Goal: Task Accomplishment & Management: Complete application form

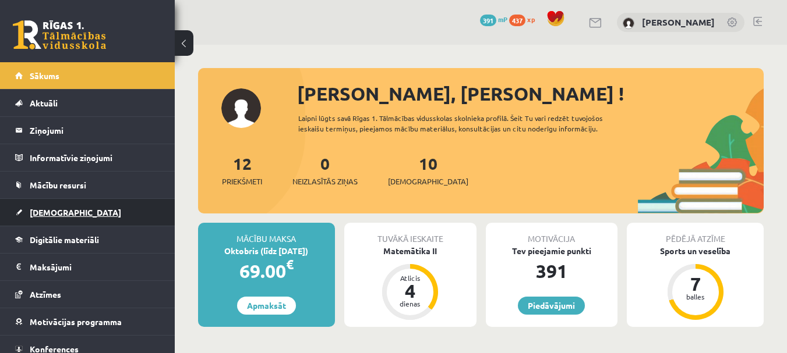
click at [52, 204] on link "[DEMOGRAPHIC_DATA]" at bounding box center [87, 212] width 145 height 27
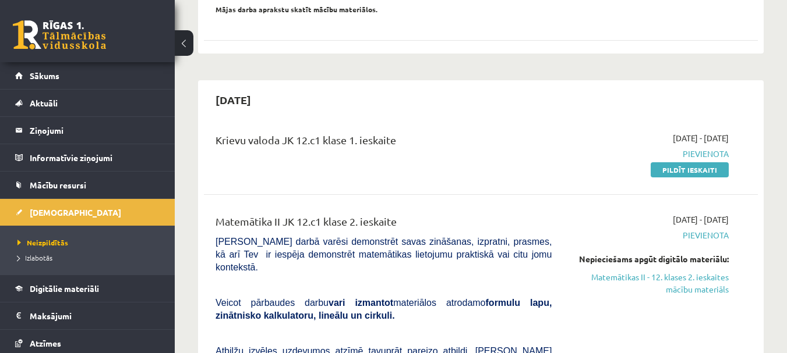
scroll to position [233, 0]
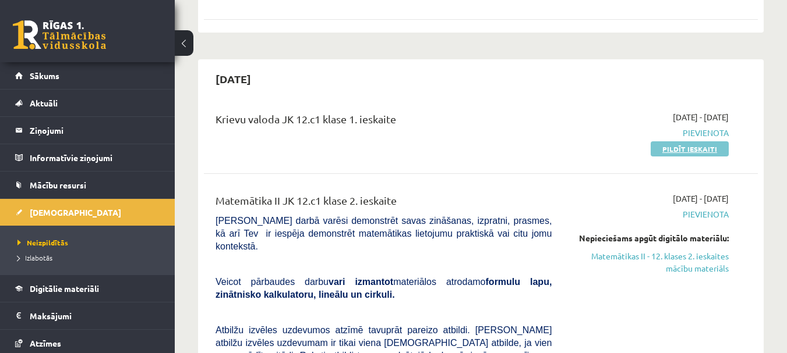
click at [671, 148] on link "Pildīt ieskaiti" at bounding box center [689, 148] width 78 height 15
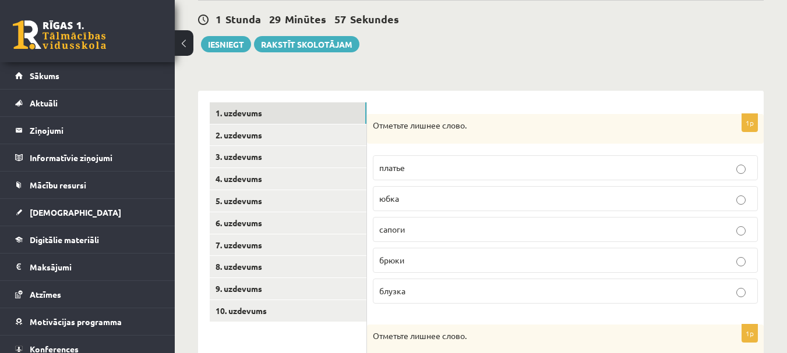
scroll to position [116, 0]
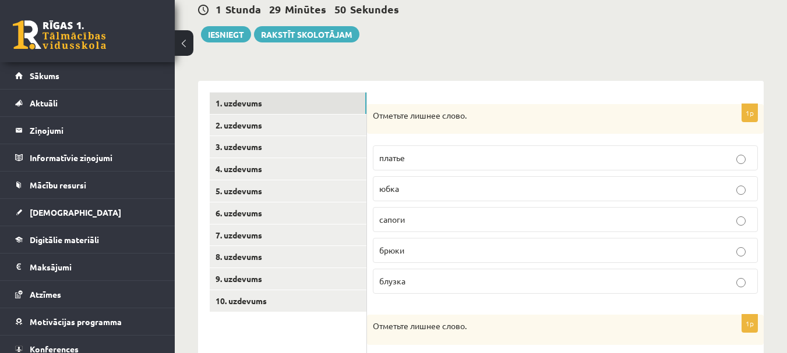
click at [409, 219] on p "сапоги" at bounding box center [565, 220] width 372 height 12
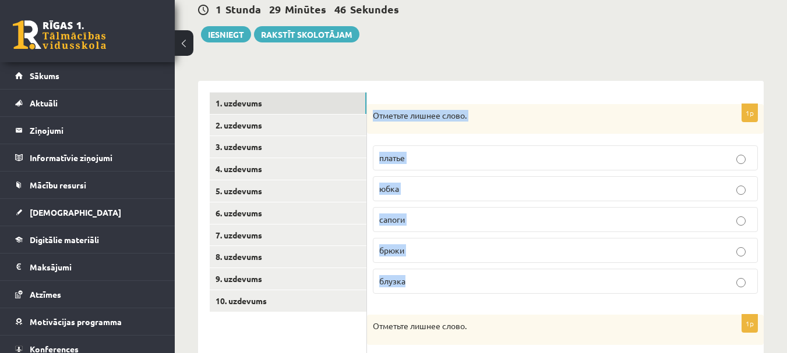
drag, startPoint x: 373, startPoint y: 105, endPoint x: 440, endPoint y: 281, distance: 188.7
click at [440, 281] on div "1p Отметьте лишнее слово. платье юбка сапоги брюки блузка" at bounding box center [565, 204] width 396 height 200
copy div "Отметьте лишнее слово. платье юбка сапоги брюки блузка"
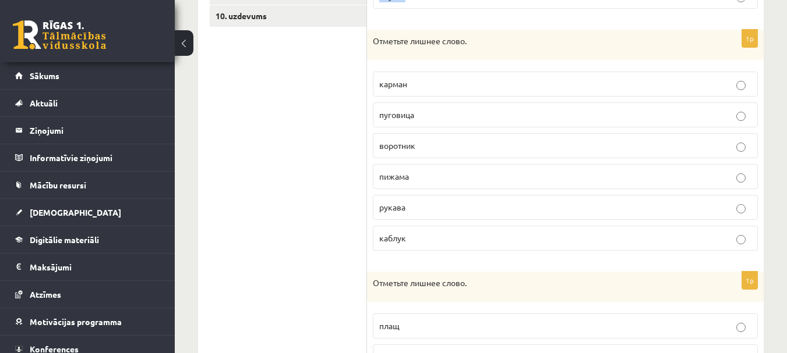
scroll to position [381, 0]
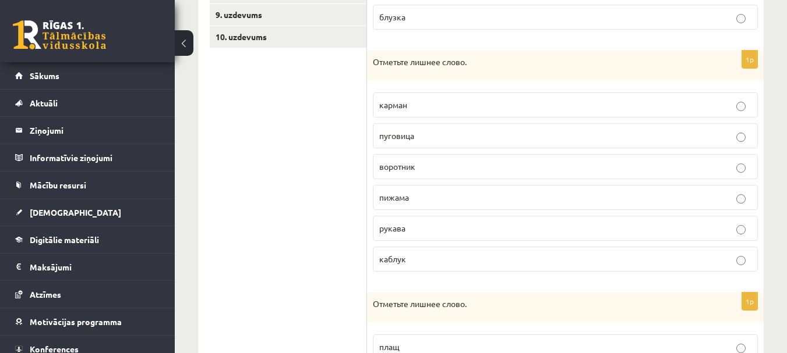
click at [444, 199] on p "пижама" at bounding box center [565, 198] width 372 height 12
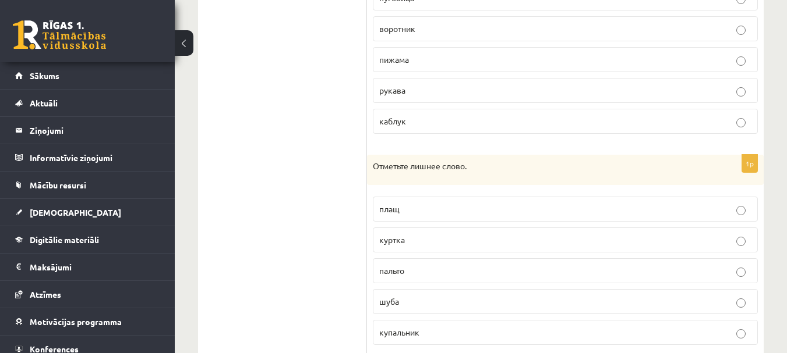
scroll to position [555, 0]
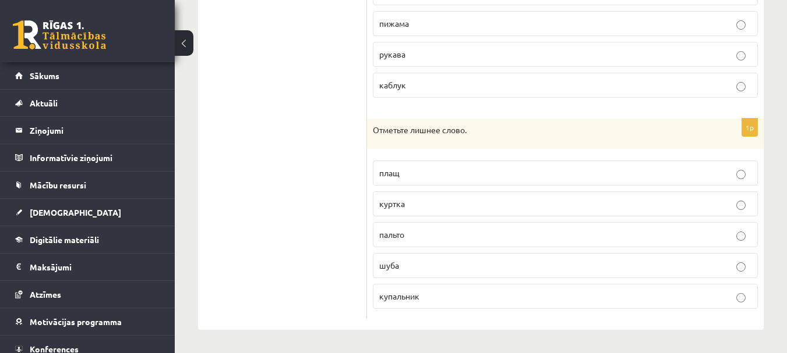
click at [424, 303] on label "купальник" at bounding box center [565, 296] width 385 height 25
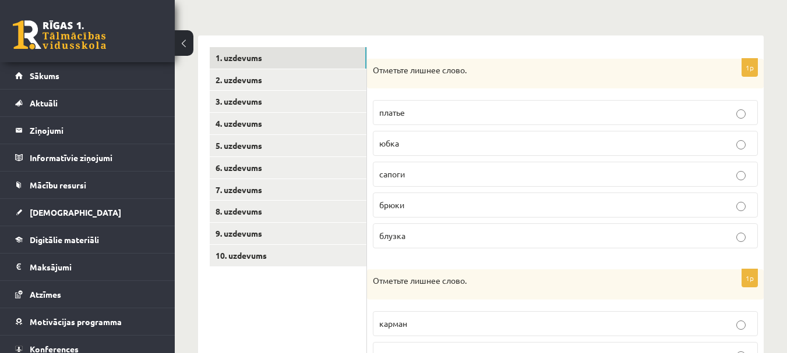
scroll to position [90, 0]
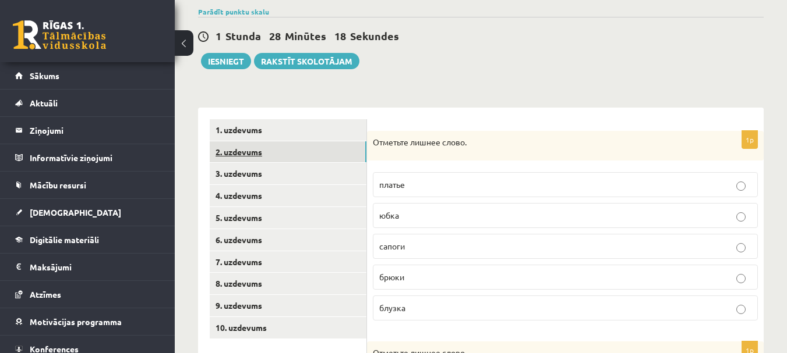
click at [236, 151] on link "2. uzdevums" at bounding box center [288, 152] width 157 height 22
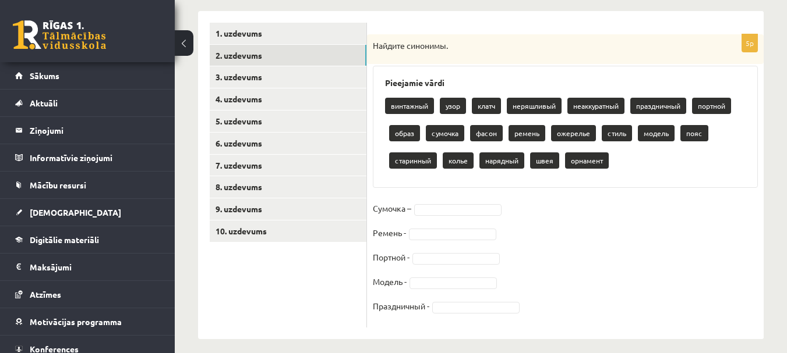
scroll to position [196, 0]
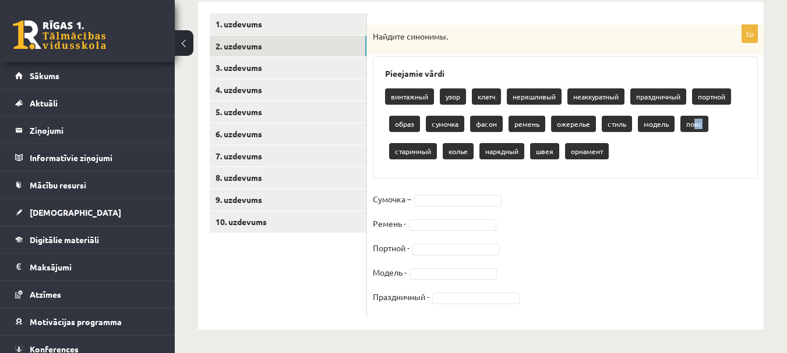
drag, startPoint x: 700, startPoint y: 121, endPoint x: 693, endPoint y: 127, distance: 9.9
click at [693, 127] on p "пояс" at bounding box center [694, 124] width 28 height 16
click at [692, 128] on p "пояс" at bounding box center [694, 124] width 28 height 16
click at [704, 156] on div "винтажный узор клатч неряшливый неаккуратный праздничный портной образ сумочка …" at bounding box center [565, 125] width 360 height 82
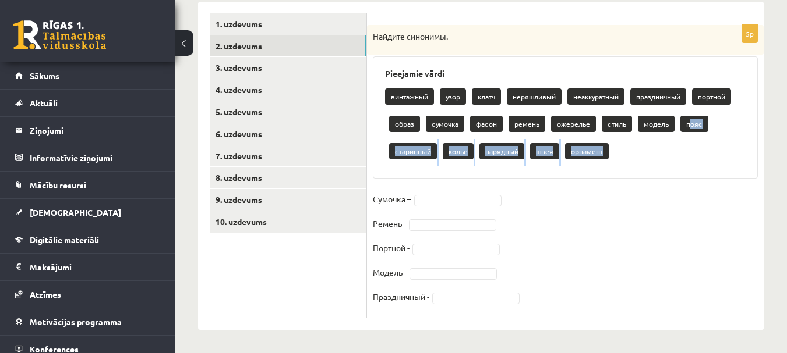
drag, startPoint x: 688, startPoint y: 127, endPoint x: 633, endPoint y: 176, distance: 74.2
click at [633, 176] on div "Pieejamie vārdi винтажный узор клатч неряшливый неаккуратный праздничный портно…" at bounding box center [565, 117] width 385 height 122
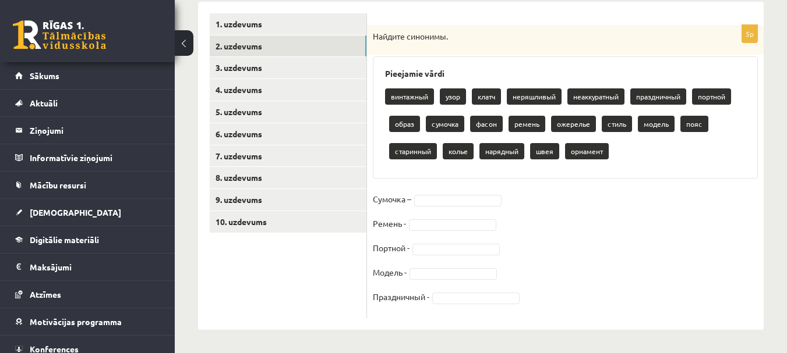
click at [658, 196] on fieldset "Сумочка – Ремень - Портной - Модель - Праздничный -" at bounding box center [565, 251] width 385 height 122
click at [421, 215] on fieldset "Сумочка – Ремень - Портной - Модель - Праздничный -" at bounding box center [565, 251] width 385 height 122
click at [427, 233] on fieldset "Сумочка – Ремень - Портной - Модель - Праздничный -" at bounding box center [565, 251] width 385 height 122
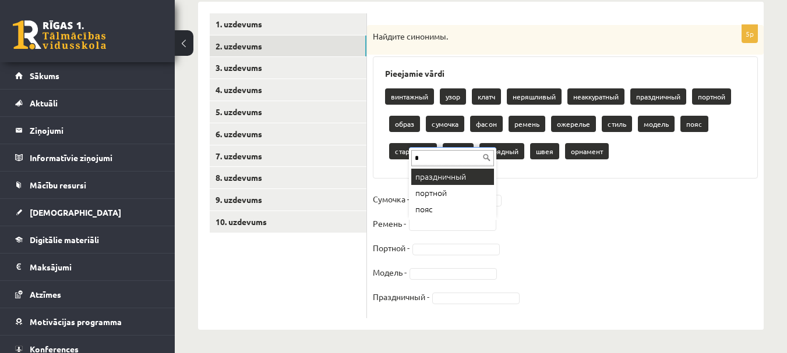
scroll to position [0, 0]
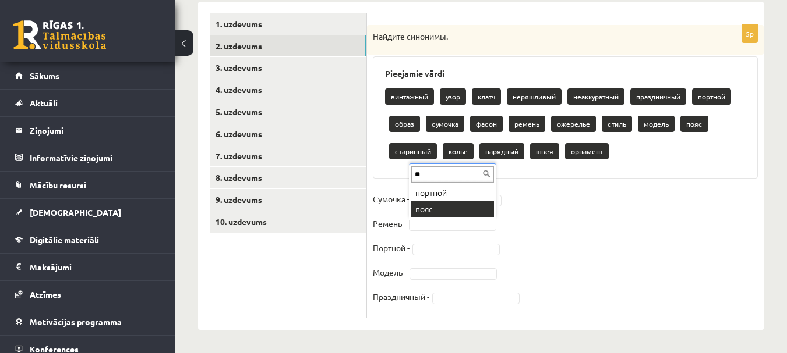
type input "**"
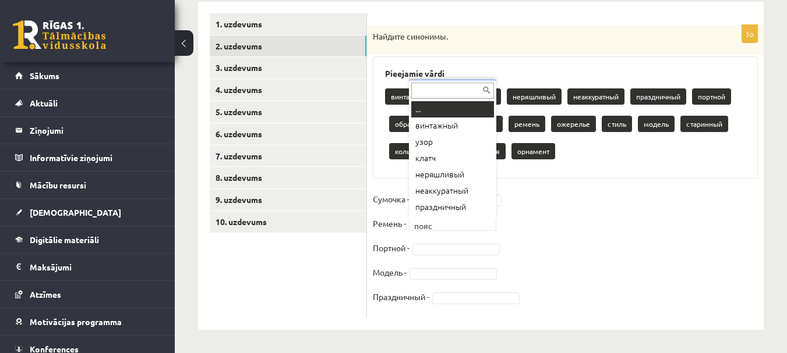
drag, startPoint x: 431, startPoint y: 225, endPoint x: 418, endPoint y: 226, distance: 13.5
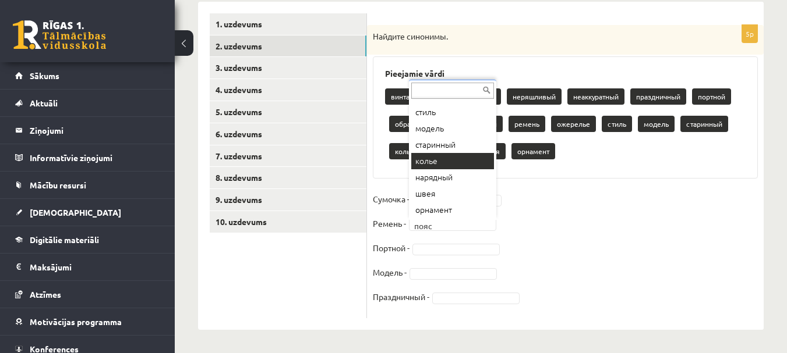
scroll to position [210, 0]
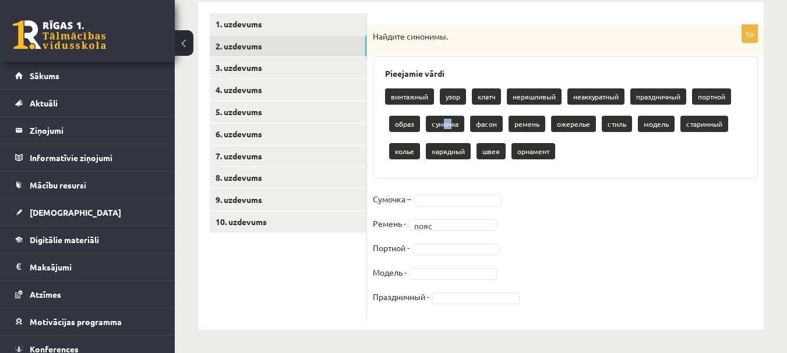
drag, startPoint x: 445, startPoint y: 126, endPoint x: 452, endPoint y: 132, distance: 8.3
click at [452, 132] on p "сумочка" at bounding box center [445, 124] width 38 height 16
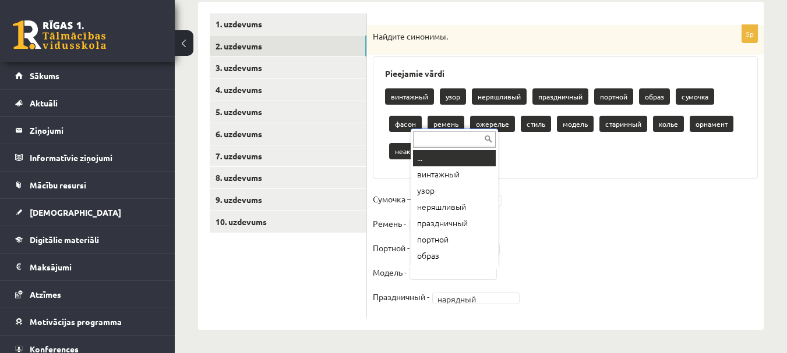
scroll to position [14, 0]
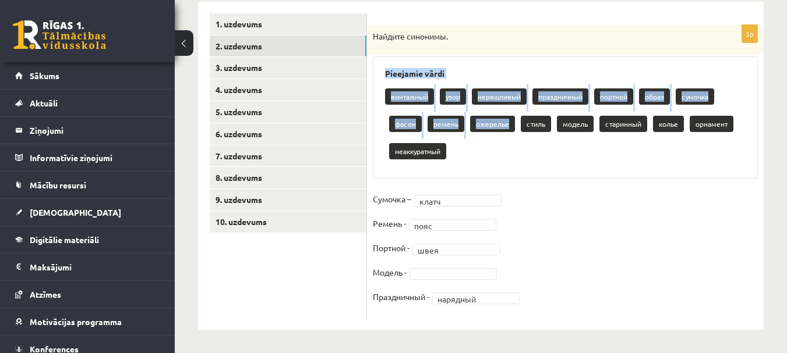
drag, startPoint x: 381, startPoint y: 68, endPoint x: 469, endPoint y: 138, distance: 112.3
click at [469, 138] on div "Pieejamie vārdi винтажный узор неряшливый праздничный портной образ сумочка фас…" at bounding box center [565, 117] width 385 height 122
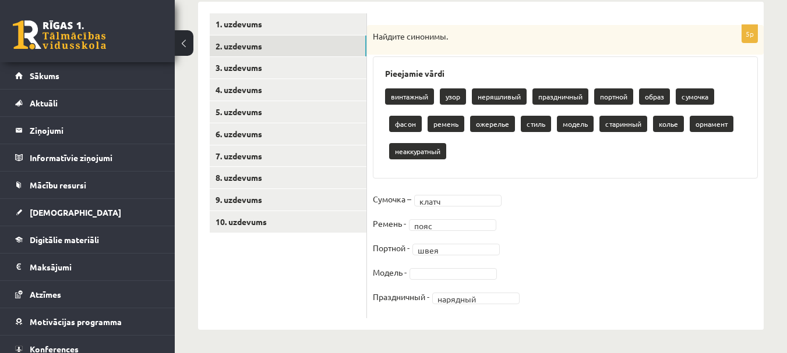
click at [566, 236] on fieldset "Сумочка – клатч ***** Ремень - пояс **** Портной - швея **** Модель - Праздничн…" at bounding box center [565, 251] width 385 height 122
click at [272, 69] on link "3. uzdevums" at bounding box center [288, 68] width 157 height 22
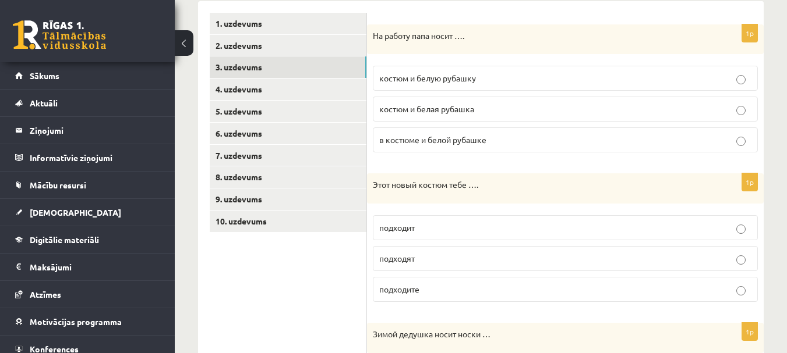
click at [458, 75] on span "костюм и белую рубашку" at bounding box center [427, 78] width 97 height 10
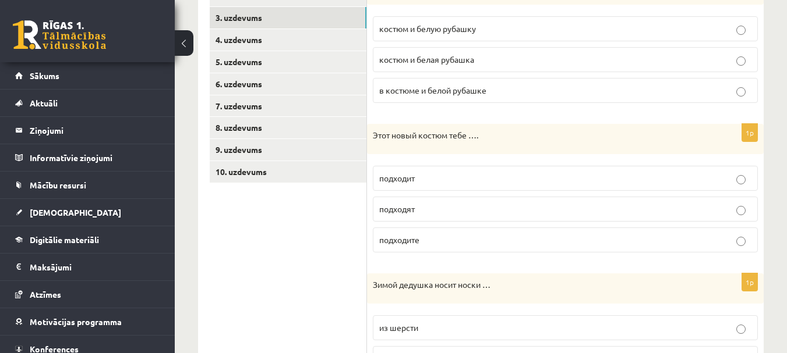
scroll to position [313, 0]
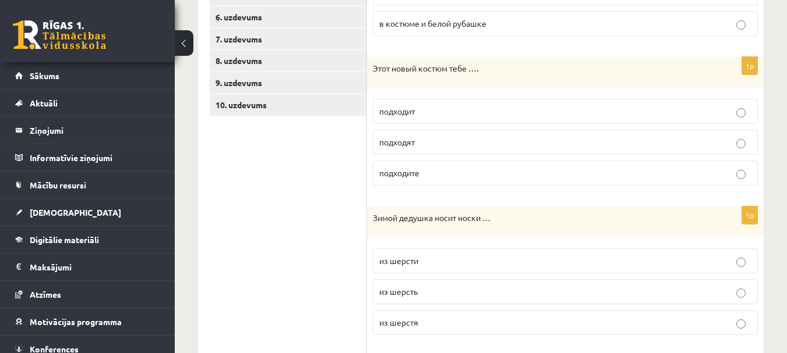
click at [434, 115] on p "подходит" at bounding box center [565, 111] width 372 height 12
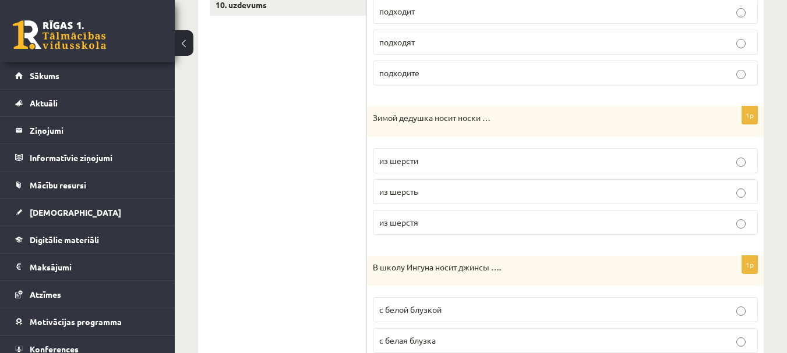
scroll to position [429, 0]
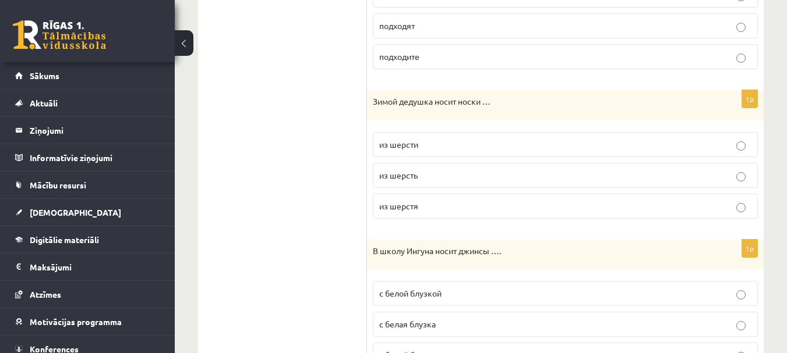
click at [441, 148] on p "из шерсти" at bounding box center [565, 145] width 372 height 12
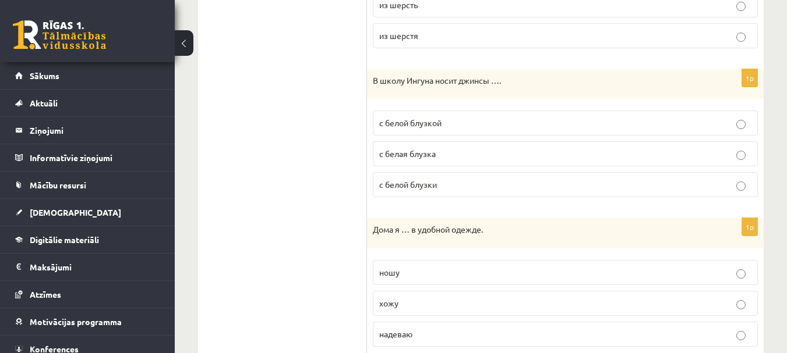
scroll to position [604, 0]
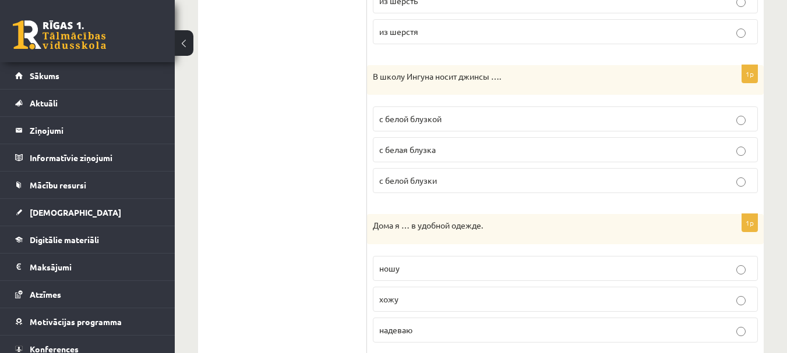
click at [441, 123] on span "с белой блузкой" at bounding box center [410, 119] width 62 height 10
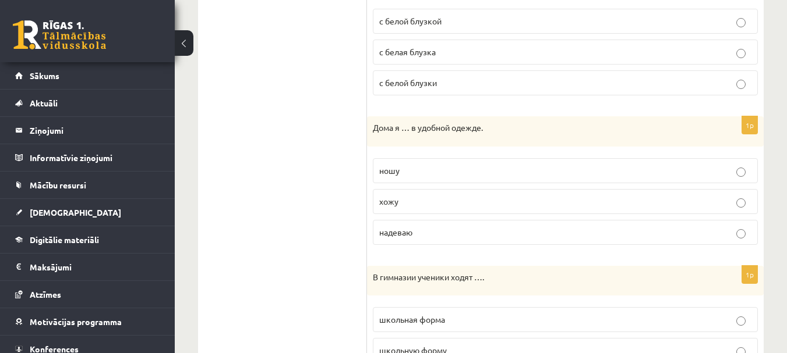
scroll to position [720, 0]
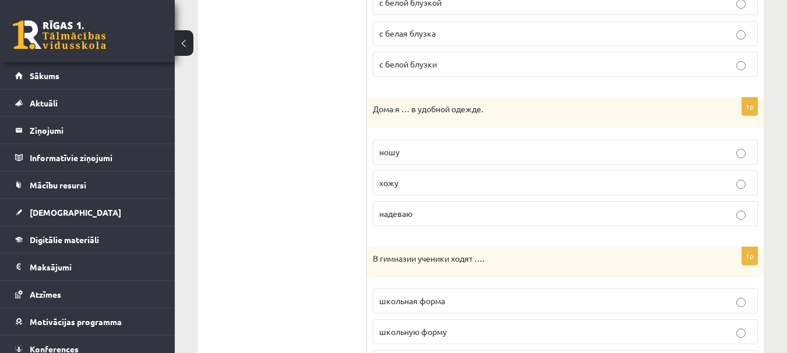
click at [431, 183] on p "хожу" at bounding box center [565, 183] width 372 height 12
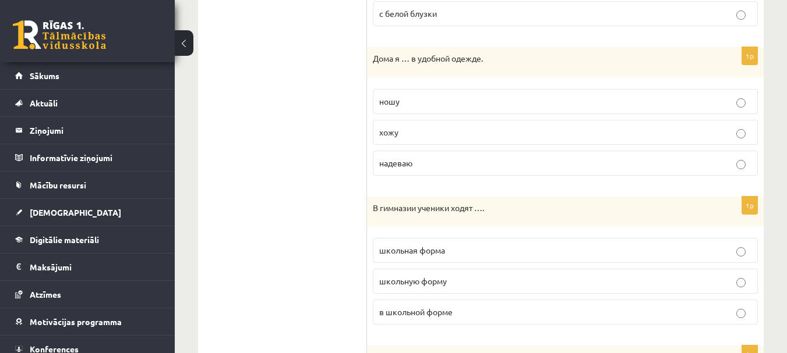
scroll to position [837, 0]
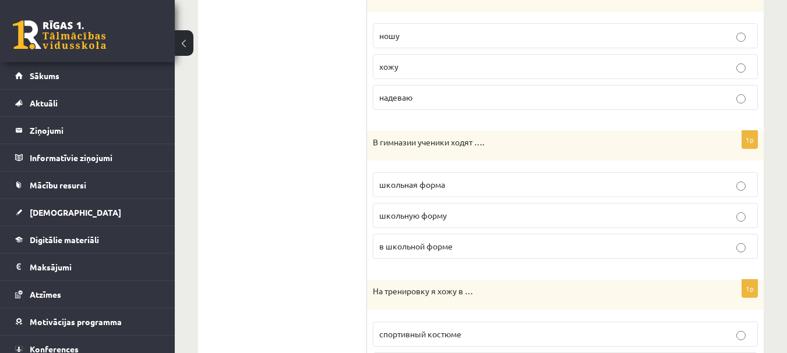
click at [454, 243] on p "в школьной форме" at bounding box center [565, 246] width 372 height 12
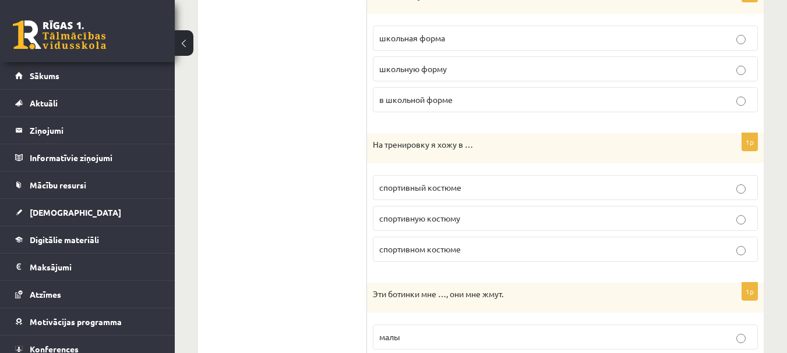
scroll to position [1011, 0]
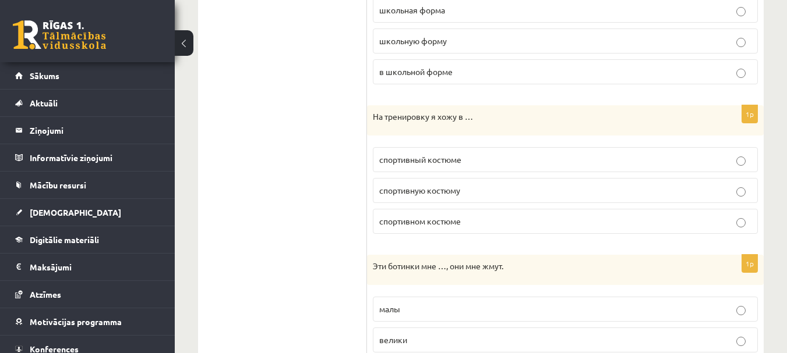
click at [466, 225] on p "спортивном костюме" at bounding box center [565, 221] width 372 height 12
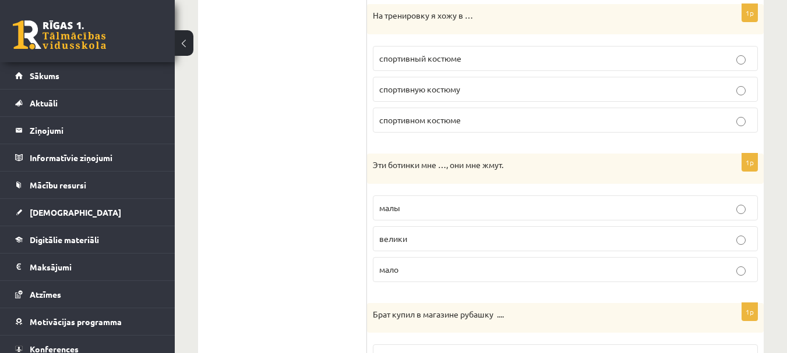
scroll to position [1128, 0]
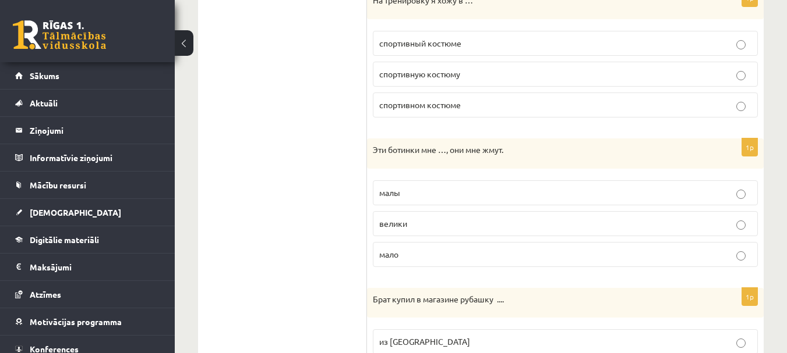
click at [420, 195] on p "малы" at bounding box center [565, 193] width 372 height 12
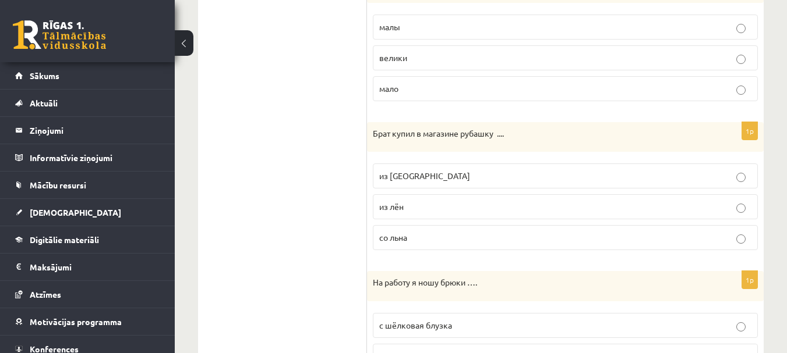
scroll to position [1302, 0]
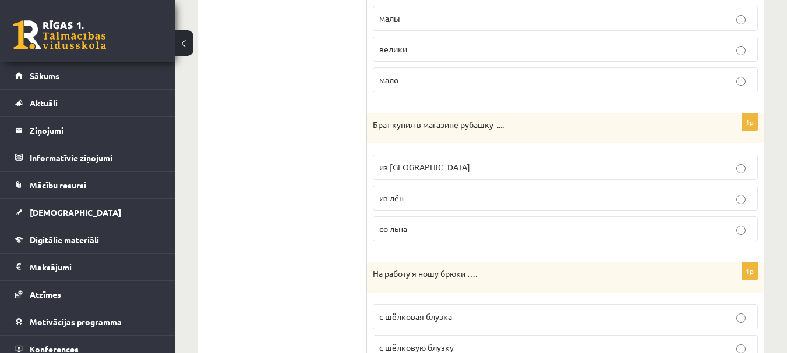
click at [433, 164] on p "из льна" at bounding box center [565, 167] width 372 height 12
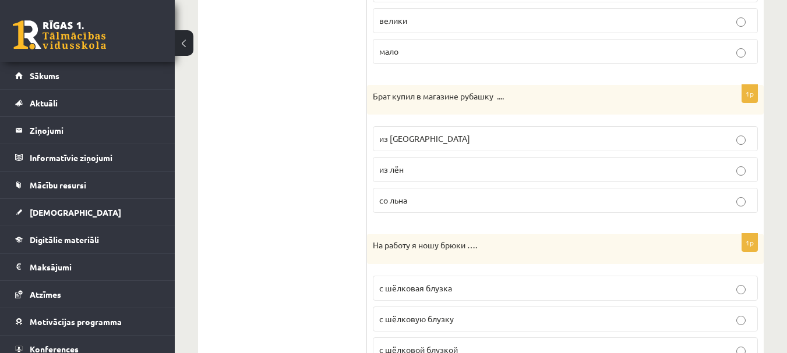
scroll to position [1385, 0]
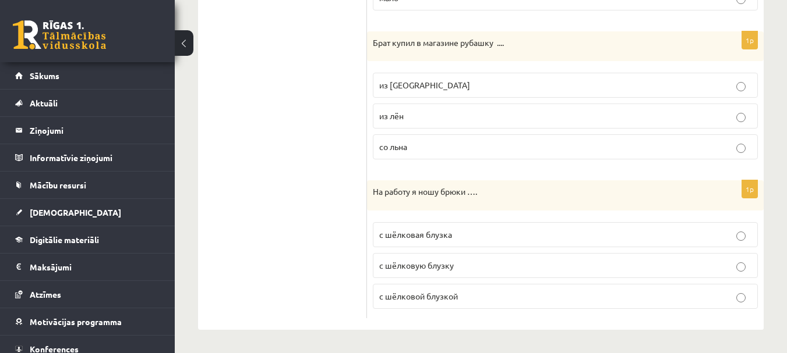
click at [478, 303] on label "с шёлковой блузкой" at bounding box center [565, 296] width 385 height 25
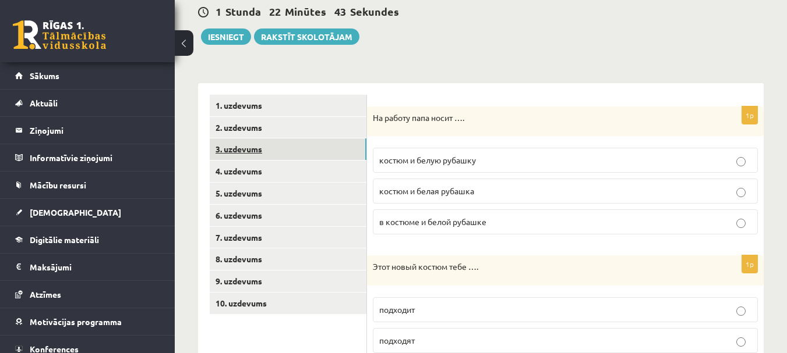
scroll to position [58, 0]
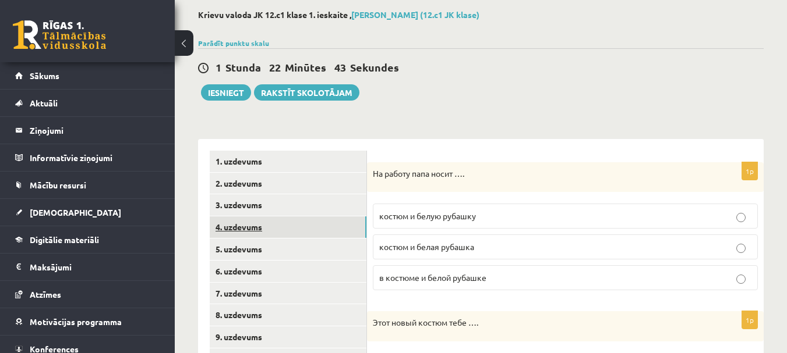
click at [271, 232] on link "4. uzdevums" at bounding box center [288, 228] width 157 height 22
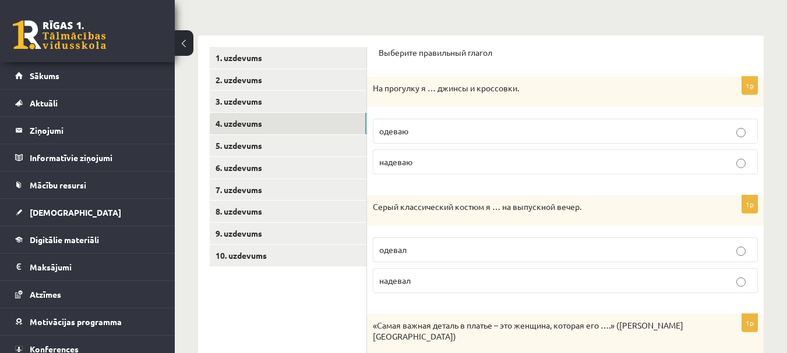
scroll to position [175, 0]
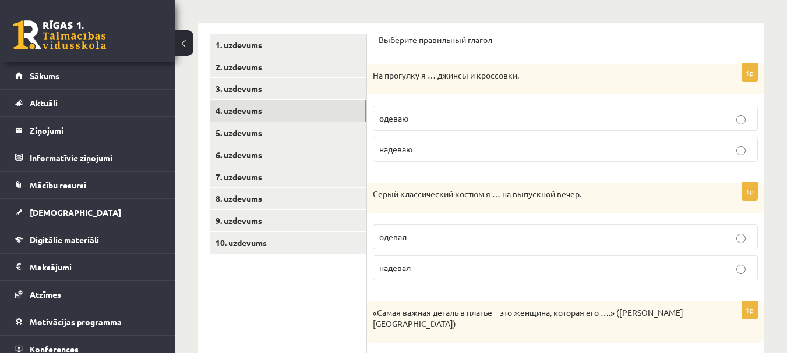
click at [434, 149] on p "надеваю" at bounding box center [565, 149] width 372 height 12
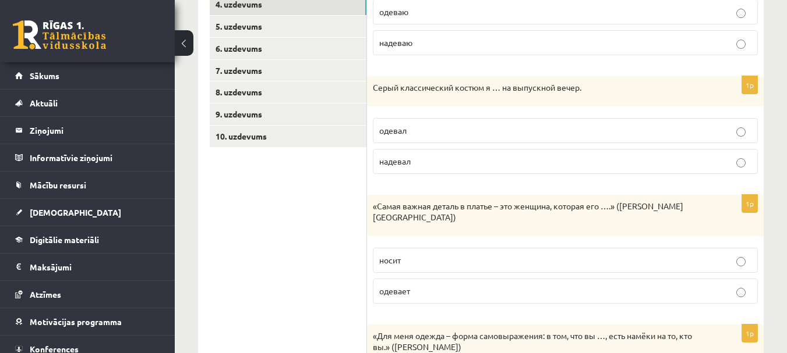
scroll to position [291, 0]
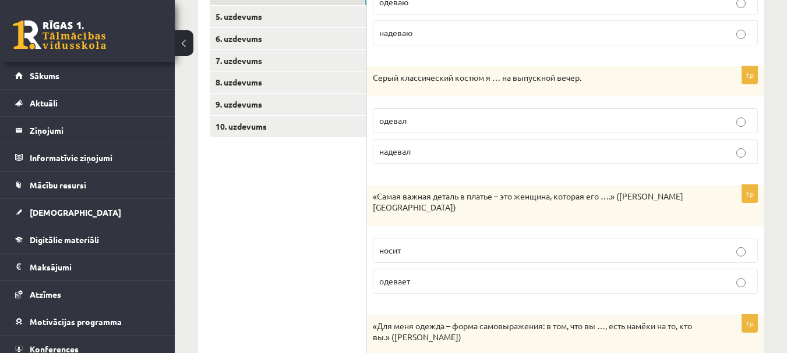
click at [442, 155] on p "надевал" at bounding box center [565, 152] width 372 height 12
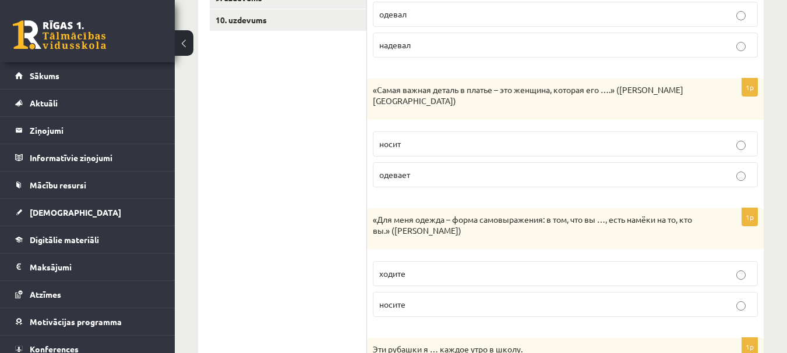
scroll to position [408, 0]
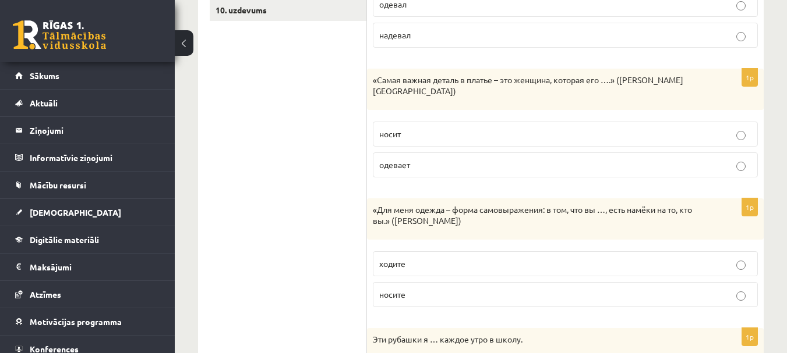
click at [451, 128] on p "носит" at bounding box center [565, 134] width 372 height 12
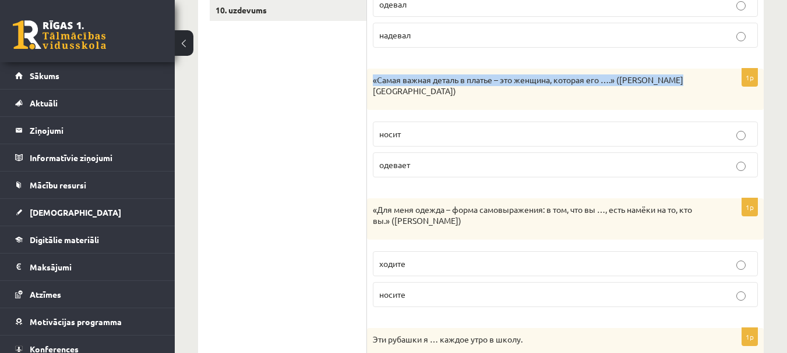
drag, startPoint x: 374, startPoint y: 80, endPoint x: 680, endPoint y: 73, distance: 305.7
click at [680, 73] on div "«Самая важная деталь в платье – это женщина, которая его ….» (Ив Сен-Лоран)" at bounding box center [565, 89] width 396 height 41
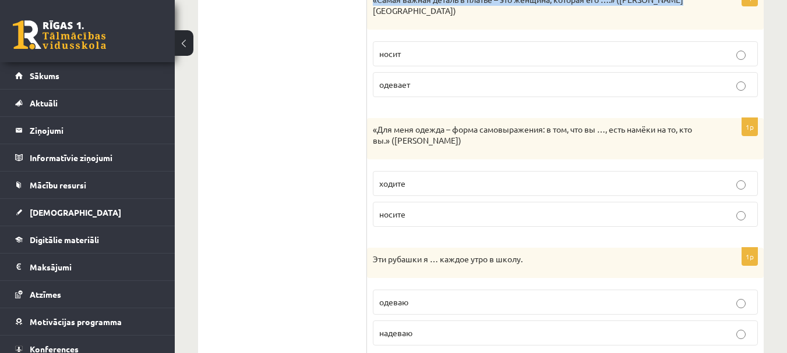
scroll to position [513, 0]
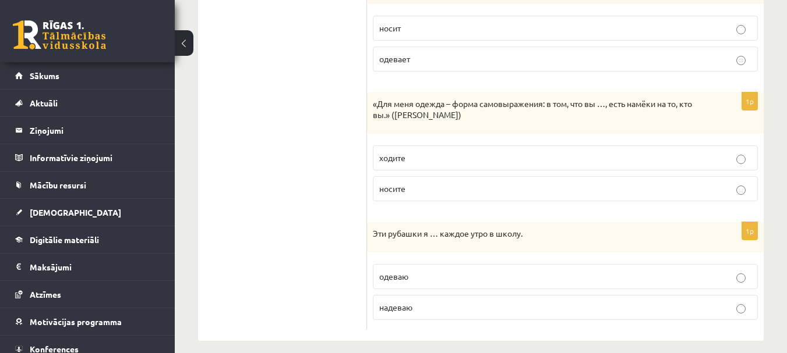
click at [446, 152] on p "ходите" at bounding box center [565, 158] width 372 height 12
click at [405, 302] on p "надеваю" at bounding box center [565, 308] width 372 height 12
drag, startPoint x: 369, startPoint y: 222, endPoint x: 431, endPoint y: 286, distance: 89.3
click at [431, 286] on div "**********" at bounding box center [480, 12] width 565 height 657
click at [546, 237] on div "Эти рубашки я … каждое утро в школу." at bounding box center [565, 237] width 396 height 30
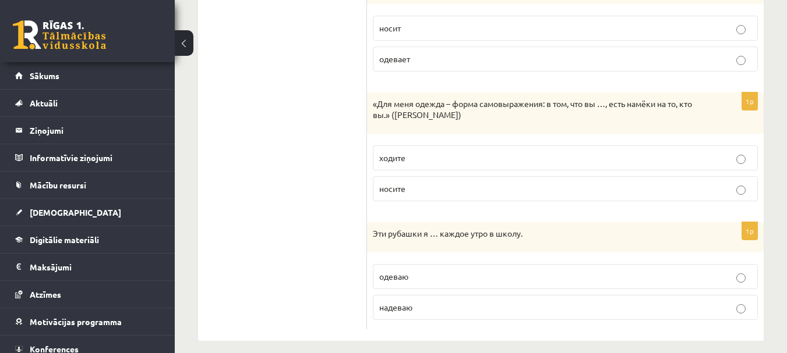
click at [305, 217] on ul "1. uzdevums 2. uzdevums 3. uzdevums 4. uzdevums 5. uzdevums 6. uzdevums 7. uzde…" at bounding box center [288, 13] width 157 height 634
click at [373, 222] on div "Эти рубашки я … каждое утро в школу." at bounding box center [565, 237] width 396 height 30
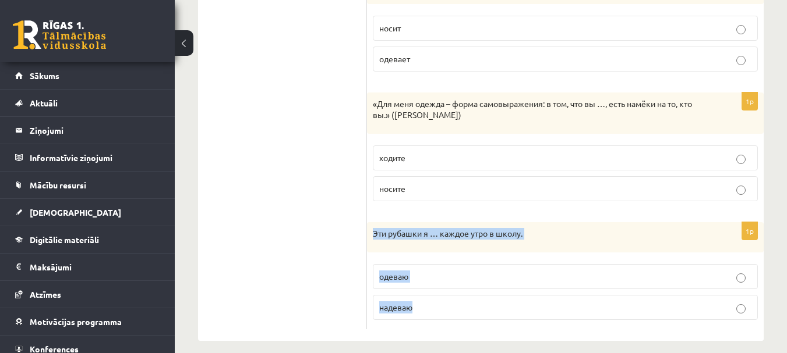
drag, startPoint x: 382, startPoint y: 225, endPoint x: 426, endPoint y: 292, distance: 80.2
click at [426, 292] on div "1p Эти рубашки я … каждое утро в школу. одеваю надеваю" at bounding box center [565, 275] width 396 height 107
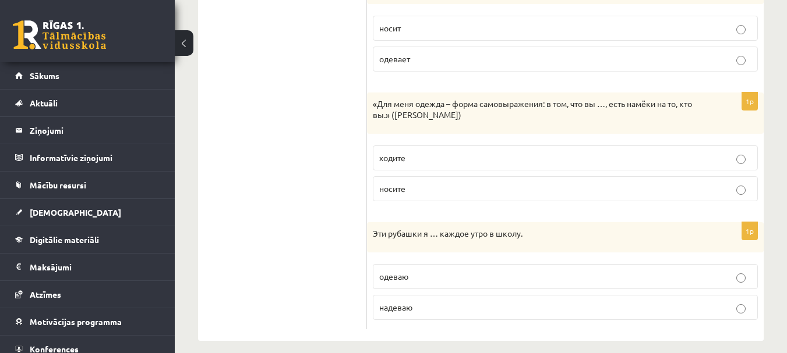
click at [268, 166] on ul "1. uzdevums 2. uzdevums 3. uzdevums 4. uzdevums 5. uzdevums 6. uzdevums 7. uzde…" at bounding box center [288, 13] width 157 height 634
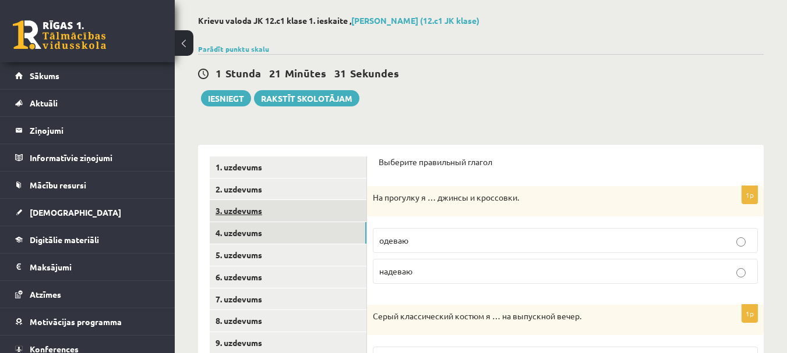
scroll to position [48, 0]
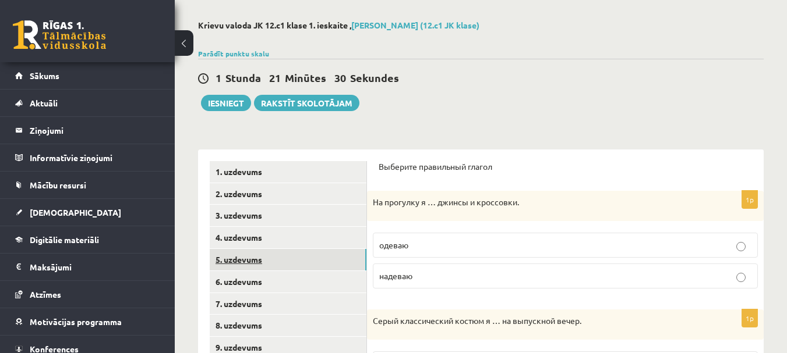
click at [254, 262] on link "5. uzdevums" at bounding box center [288, 260] width 157 height 22
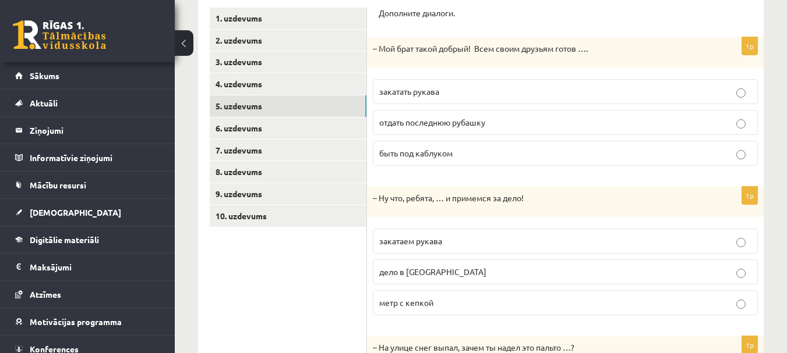
scroll to position [222, 0]
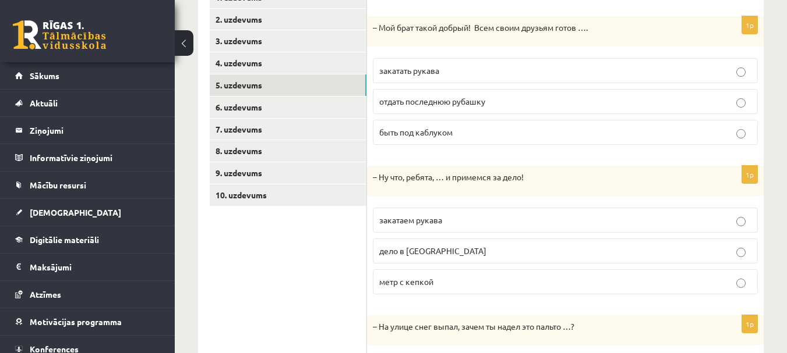
click at [422, 108] on label "отдать последнюю рубашку" at bounding box center [565, 101] width 385 height 25
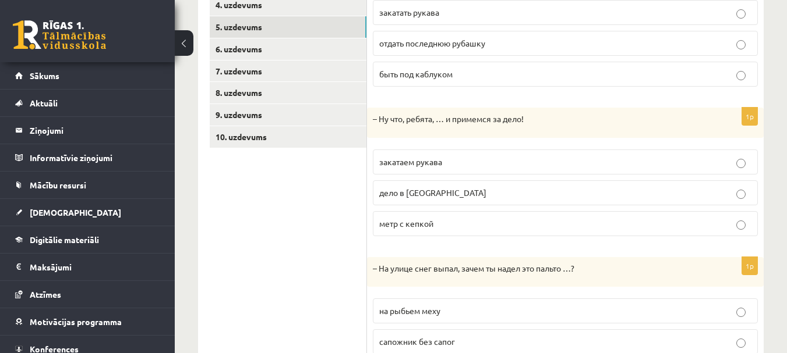
click at [407, 165] on span "закатаем рукава" at bounding box center [410, 162] width 63 height 10
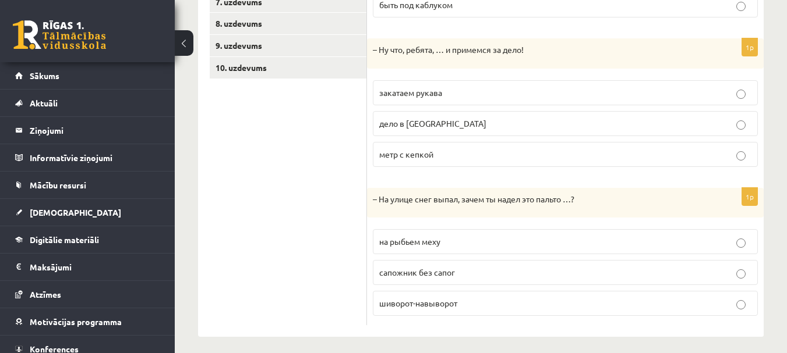
scroll to position [357, 0]
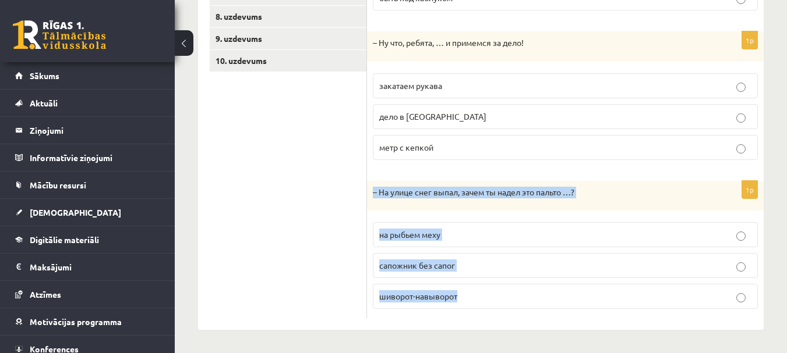
drag, startPoint x: 378, startPoint y: 189, endPoint x: 480, endPoint y: 289, distance: 142.9
click at [480, 289] on div "1p – На улице снег выпал, зачем ты надел это пальто …? на рыбьем меху сапожник …" at bounding box center [565, 250] width 396 height 138
copy div "– На улице снег выпал, зачем ты надел это пальто …? на рыбьем меху сапожник без…"
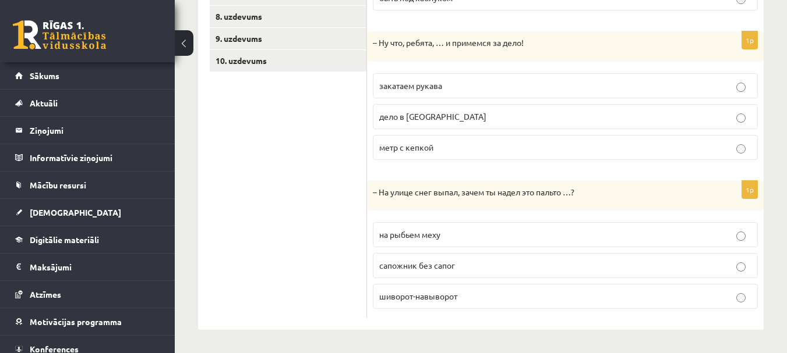
drag, startPoint x: 298, startPoint y: 266, endPoint x: 325, endPoint y: 278, distance: 29.2
click at [305, 271] on ul "1. uzdevums 2. uzdevums 3. uzdevums 4. uzdevums 5. uzdevums 6. uzdevums 7. uzde…" at bounding box center [288, 85] width 157 height 466
click at [404, 306] on label "шиворот-навыворот" at bounding box center [565, 296] width 385 height 25
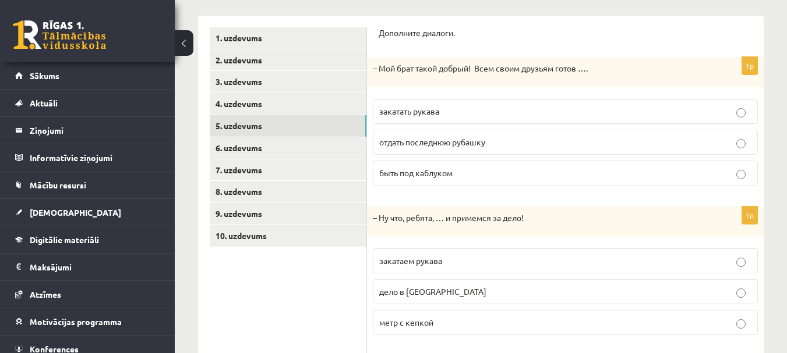
scroll to position [183, 0]
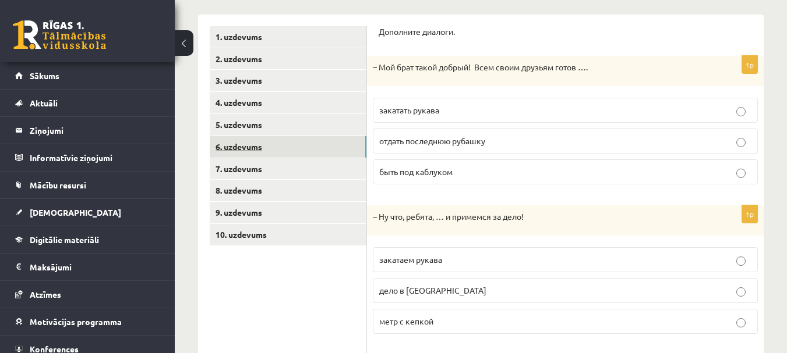
click at [257, 141] on link "6. uzdevums" at bounding box center [288, 147] width 157 height 22
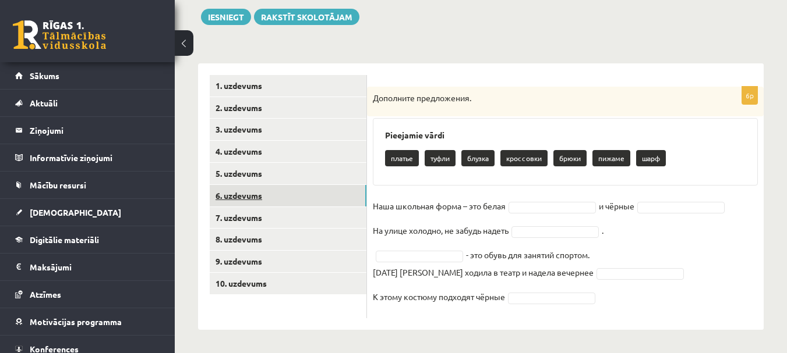
scroll to position [134, 0]
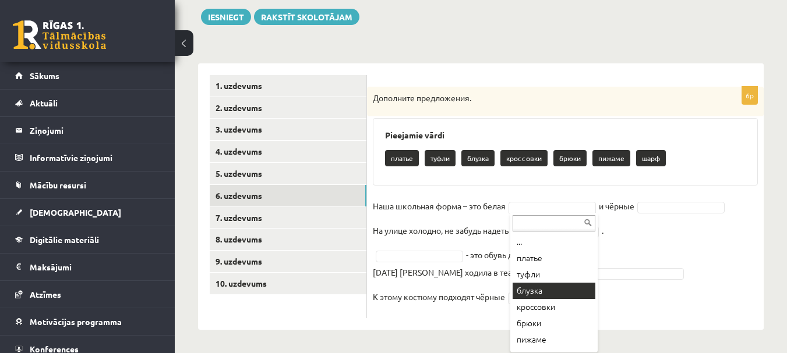
drag, startPoint x: 554, startPoint y: 294, endPoint x: 586, endPoint y: 265, distance: 43.7
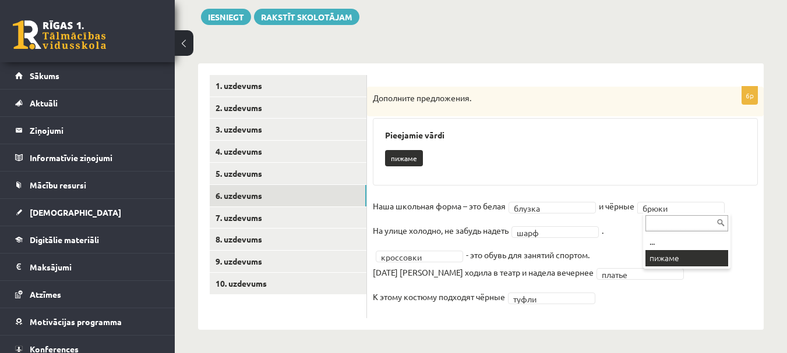
drag, startPoint x: 682, startPoint y: 292, endPoint x: 674, endPoint y: 289, distance: 8.7
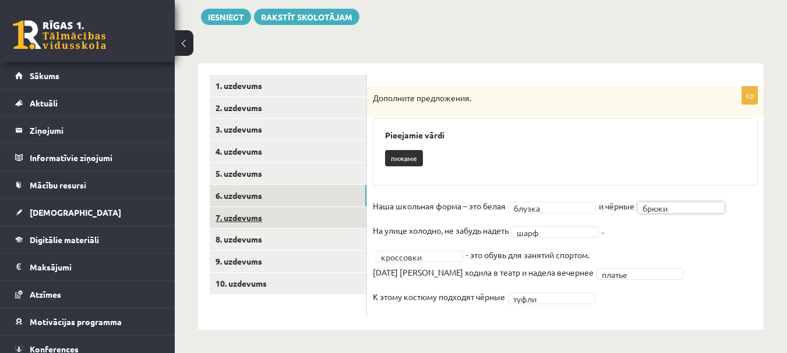
click at [303, 221] on link "7. uzdevums" at bounding box center [288, 218] width 157 height 22
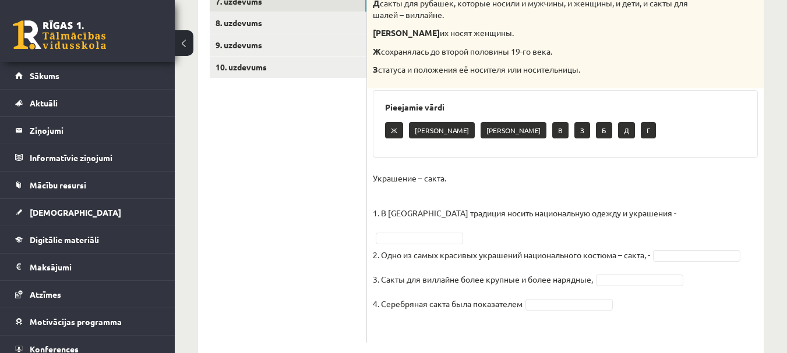
scroll to position [358, 0]
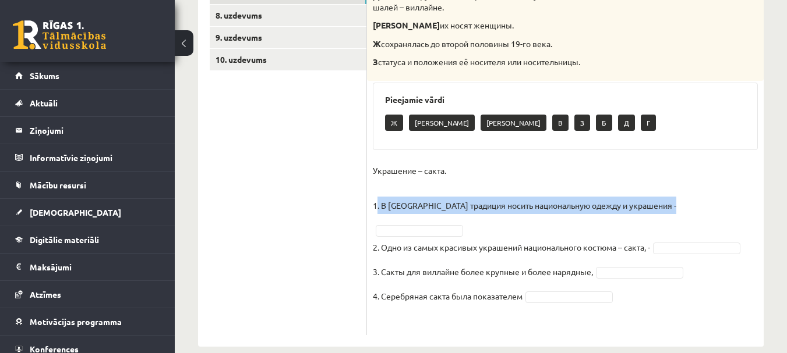
drag, startPoint x: 377, startPoint y: 210, endPoint x: 650, endPoint y: 214, distance: 273.1
click at [650, 214] on fieldset "Украшение – сакта. 1. В Латвии традиция носить национальную одежду и украшения …" at bounding box center [565, 246] width 385 height 168
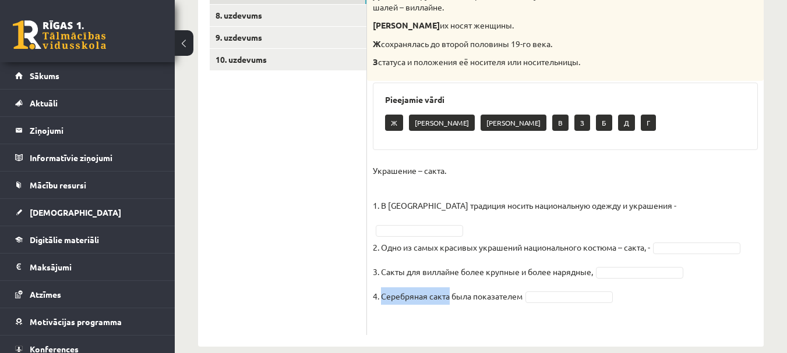
drag, startPoint x: 383, startPoint y: 279, endPoint x: 448, endPoint y: 281, distance: 65.2
click at [448, 288] on p "4. Серебряная сакта была показателем" at bounding box center [448, 296] width 150 height 17
drag, startPoint x: 422, startPoint y: 284, endPoint x: 428, endPoint y: 295, distance: 12.3
click at [428, 295] on fieldset "Украшение – сакта. 1. В Латвии традиция носить национальную одежду и украшения …" at bounding box center [565, 246] width 385 height 168
drag, startPoint x: 448, startPoint y: 281, endPoint x: 374, endPoint y: 275, distance: 74.7
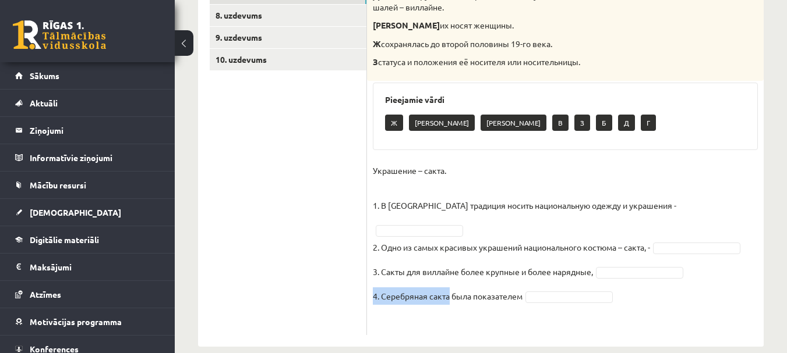
click at [374, 288] on p "4. Серебряная сакта была показателем" at bounding box center [448, 296] width 150 height 17
copy p "4. Серебряная сакта"
click at [500, 263] on p "3. Сакты для виллайне более крупные и более нарядные," at bounding box center [483, 271] width 220 height 17
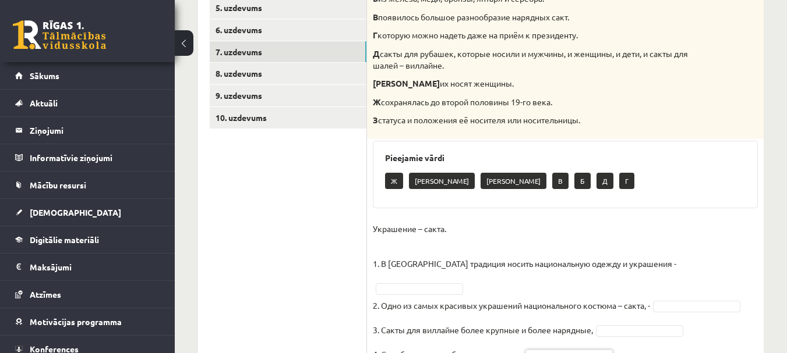
scroll to position [242, 0]
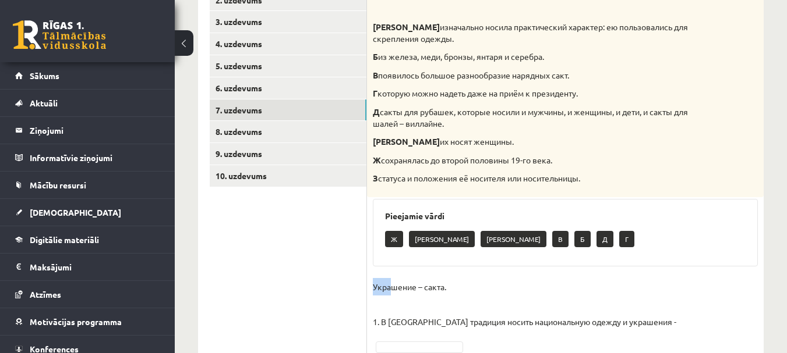
drag, startPoint x: 387, startPoint y: 291, endPoint x: 393, endPoint y: 293, distance: 6.6
click at [393, 293] on div "4p Соотнесите начало и конец предложений. А изначально носила практический хара…" at bounding box center [565, 215] width 396 height 473
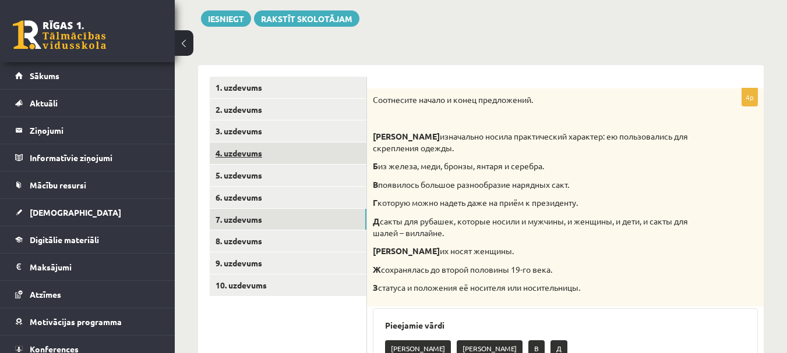
scroll to position [125, 0]
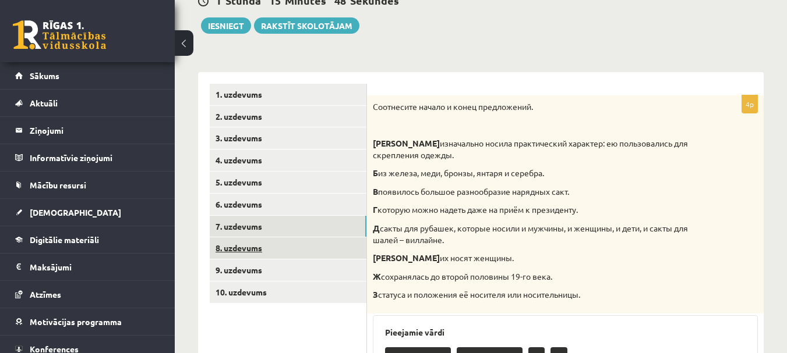
click at [256, 250] on link "8. uzdevums" at bounding box center [288, 249] width 157 height 22
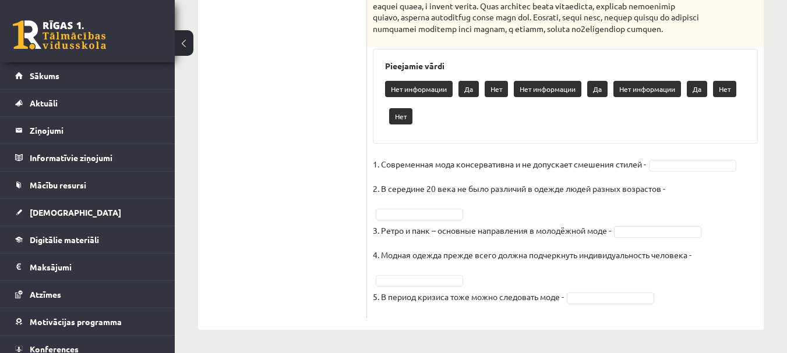
scroll to position [657, 0]
click at [491, 86] on p "Нет" at bounding box center [495, 89] width 23 height 16
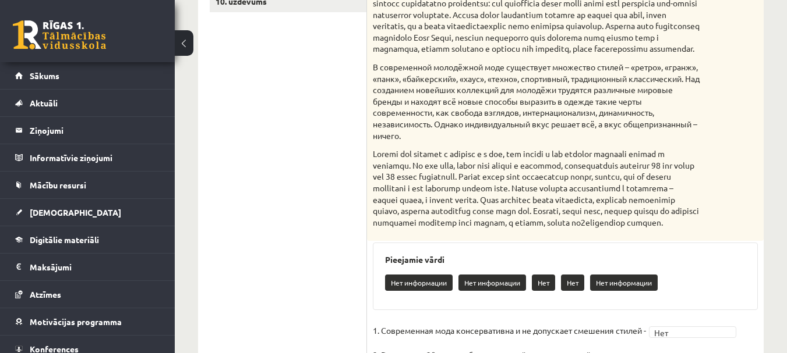
scroll to position [338, 0]
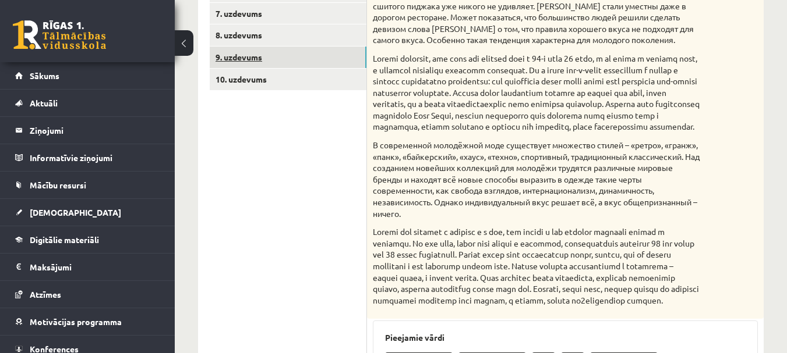
click at [222, 66] on link "9. uzdevums" at bounding box center [288, 58] width 157 height 22
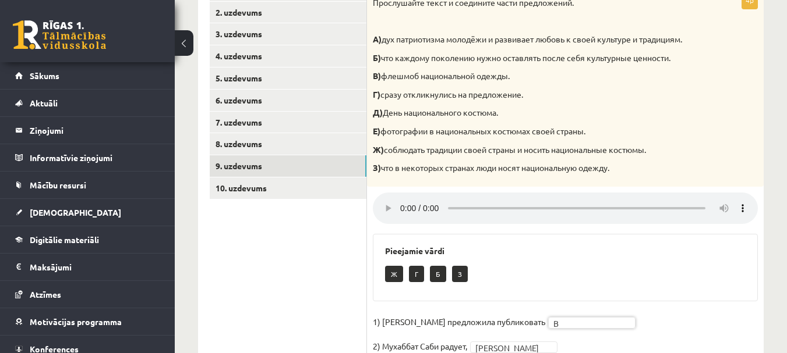
scroll to position [212, 0]
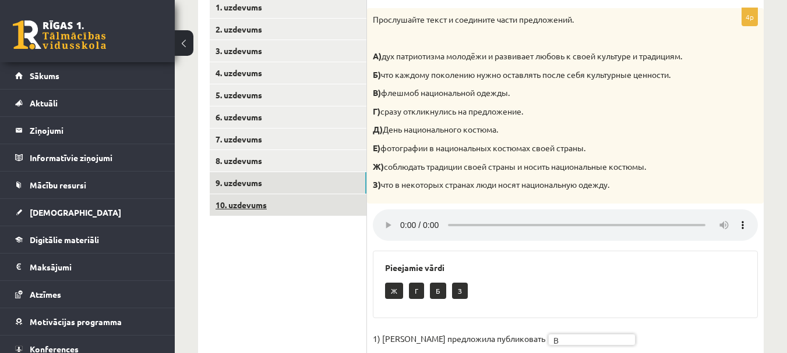
click at [293, 210] on link "10. uzdevums" at bounding box center [288, 205] width 157 height 22
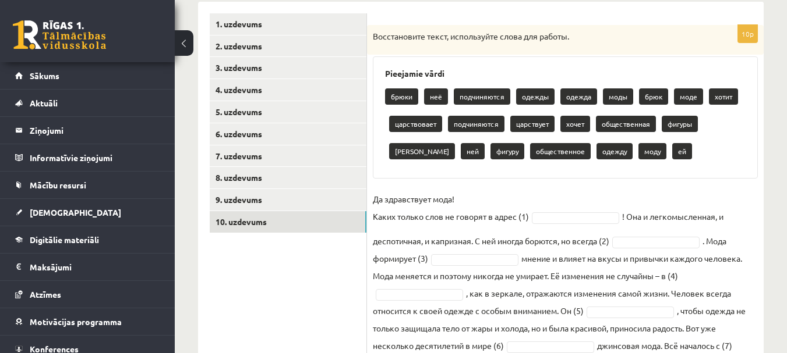
scroll to position [209, 0]
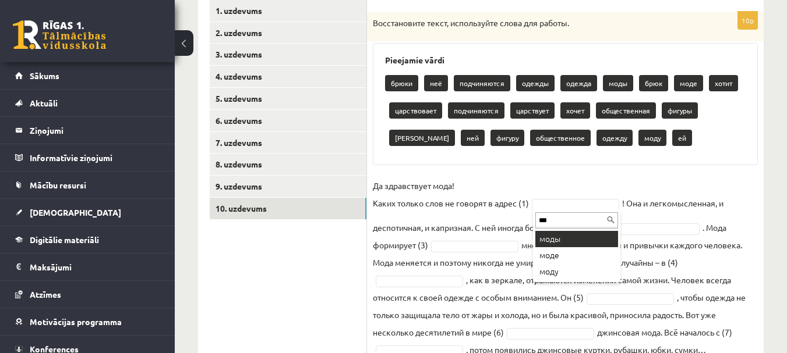
type input "****"
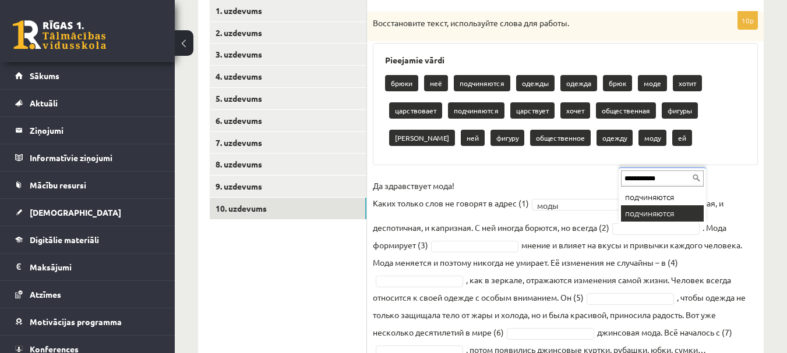
type input "**********"
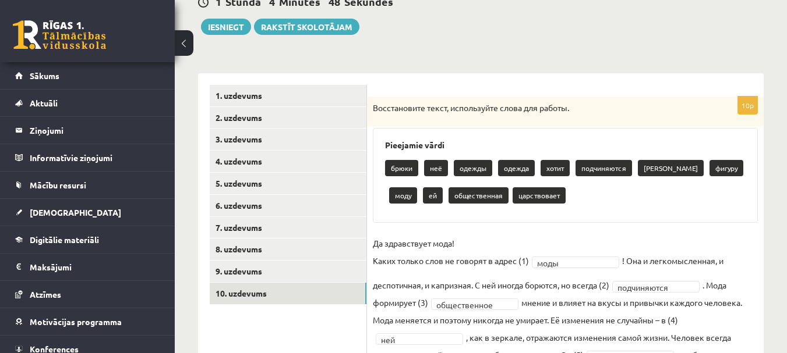
scroll to position [123, 0]
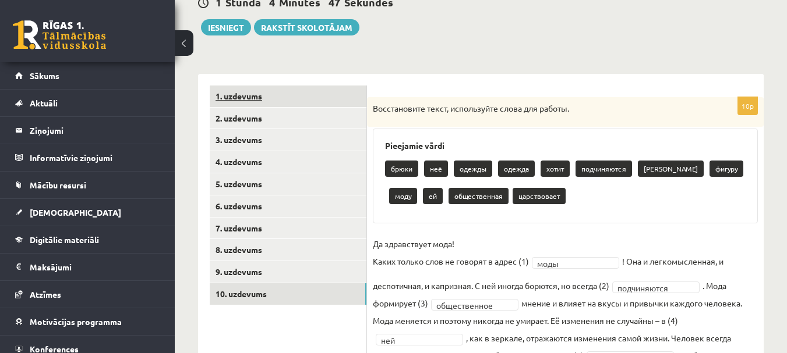
click at [273, 102] on link "1. uzdevums" at bounding box center [288, 97] width 157 height 22
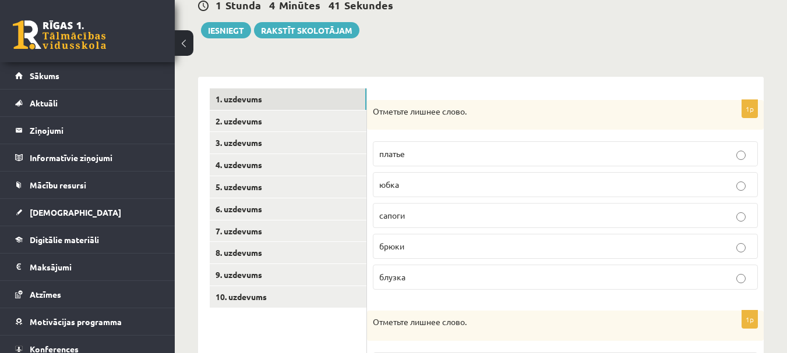
scroll to position [31, 0]
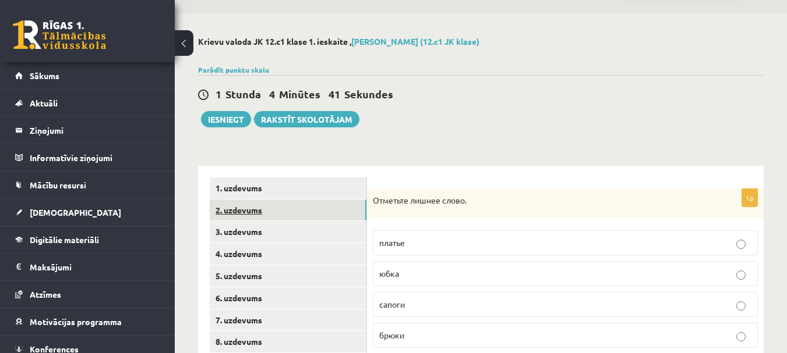
click at [232, 212] on link "2. uzdevums" at bounding box center [288, 211] width 157 height 22
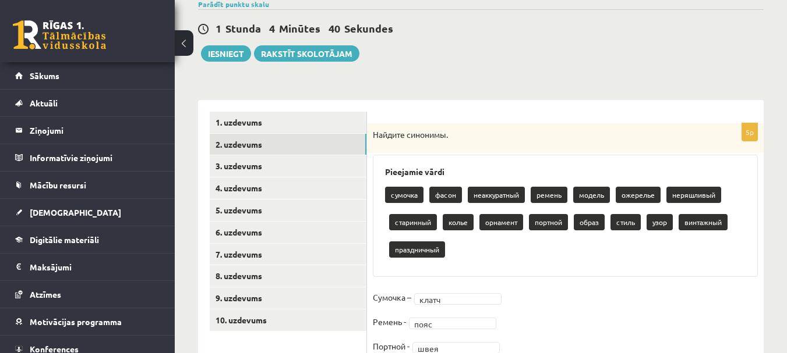
scroll to position [196, 0]
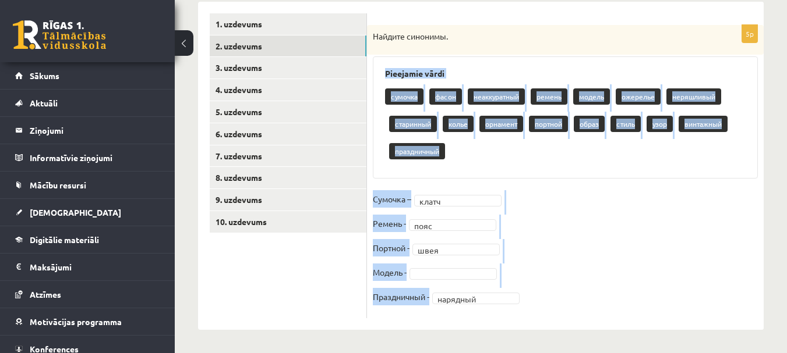
drag, startPoint x: 381, startPoint y: 60, endPoint x: 512, endPoint y: 296, distance: 269.7
click at [512, 296] on div "5p Найдите синонимы. Pieejamie vārdi сумочка фасон неаккуратный ремень модель о…" at bounding box center [565, 171] width 396 height 293
copy div "Pieejamie vārdi сумочка фасон неаккуратный ремень модель ожерелье неряшливый ст…"
click at [600, 251] on fieldset "Сумочка – клатч ***** Ремень - пояс **** Портной - швея **** Модель - Праздничн…" at bounding box center [565, 251] width 385 height 122
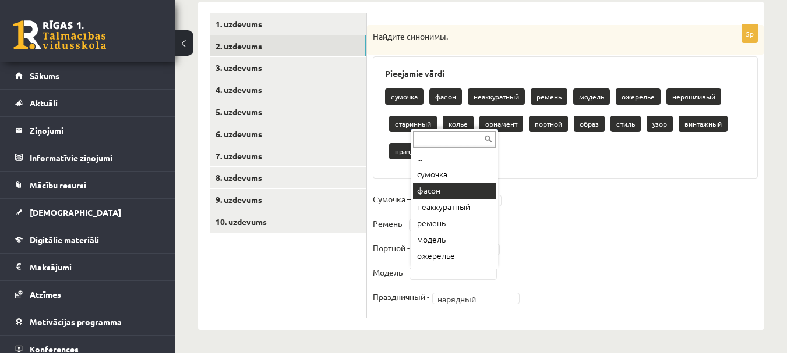
scroll to position [169, 0]
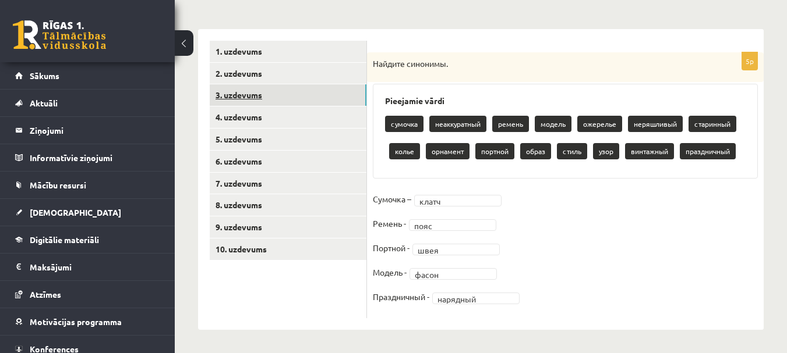
click at [290, 99] on link "3. uzdevums" at bounding box center [288, 95] width 157 height 22
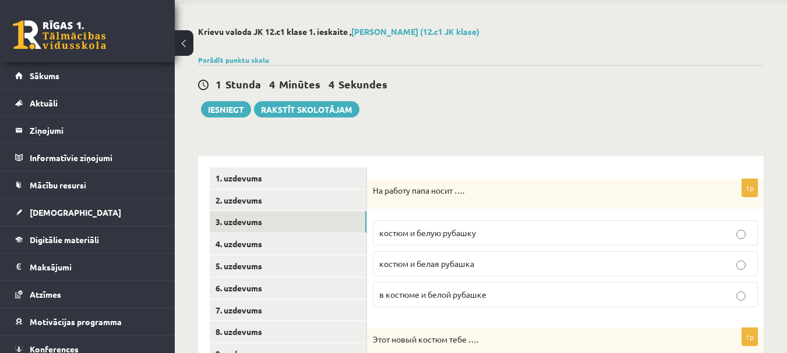
scroll to position [0, 0]
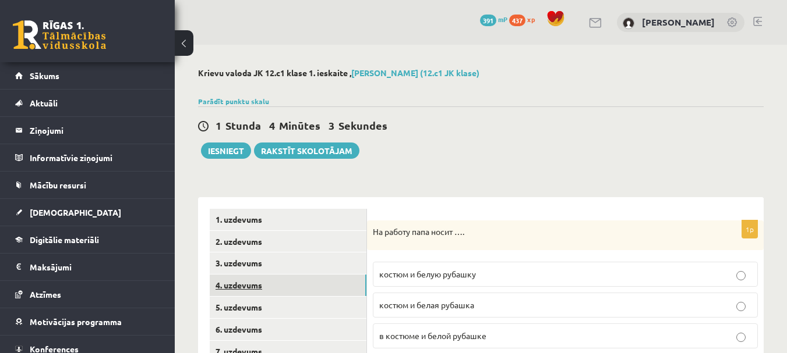
click at [229, 289] on link "4. uzdevums" at bounding box center [288, 286] width 157 height 22
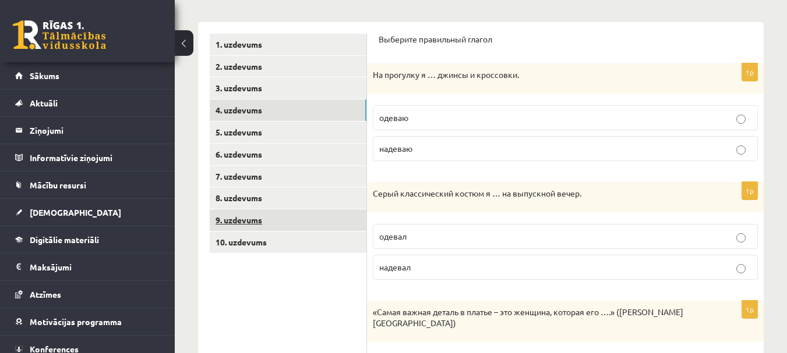
scroll to position [164, 0]
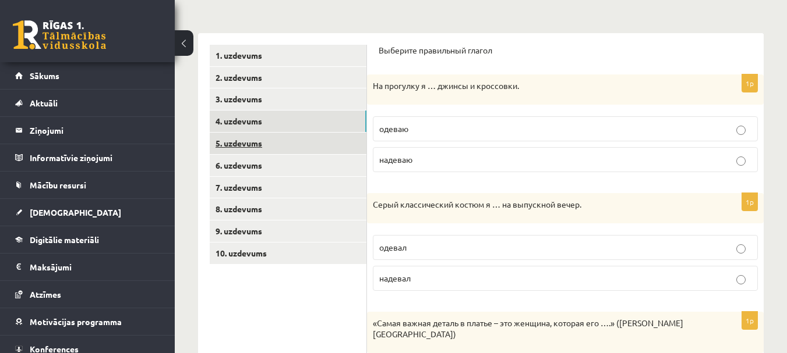
click at [238, 143] on link "5. uzdevums" at bounding box center [288, 144] width 157 height 22
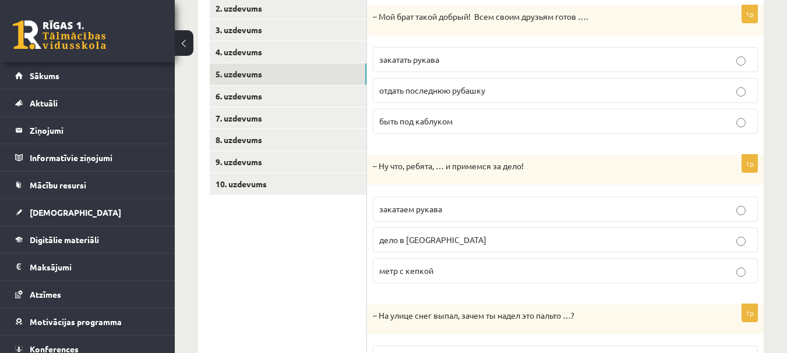
scroll to position [183, 0]
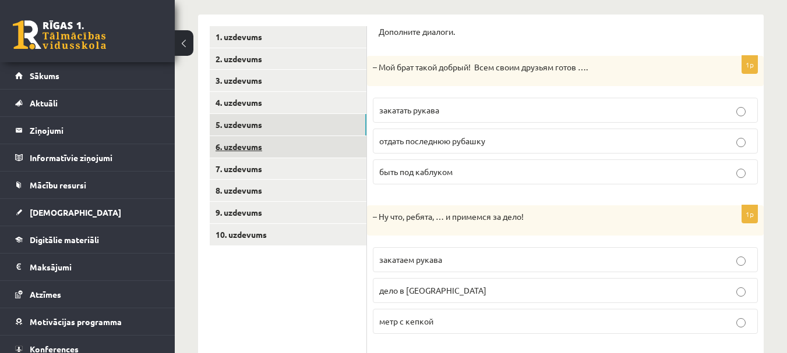
click at [264, 150] on link "6. uzdevums" at bounding box center [288, 147] width 157 height 22
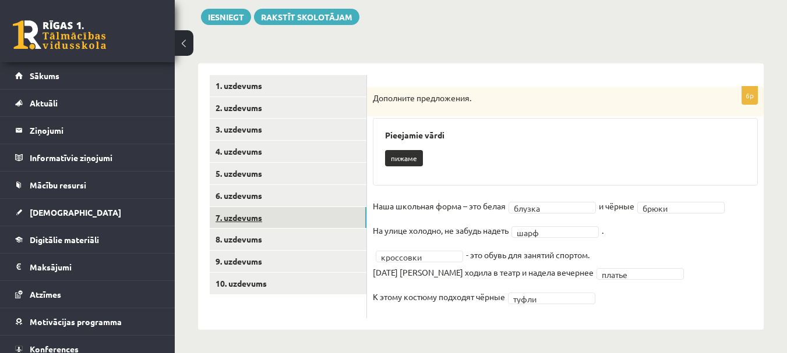
click at [270, 214] on link "7. uzdevums" at bounding box center [288, 218] width 157 height 22
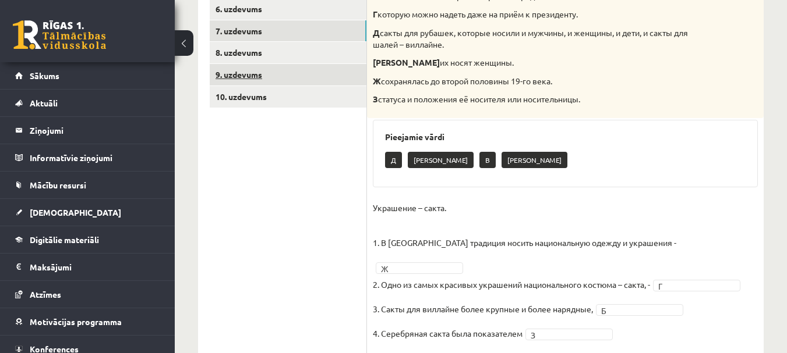
scroll to position [358, 0]
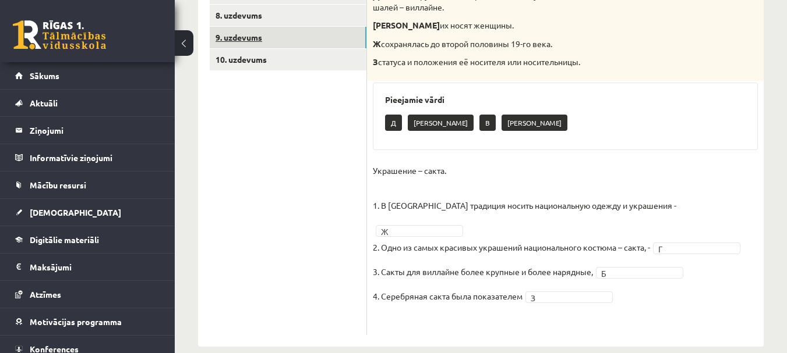
click at [257, 40] on link "9. uzdevums" at bounding box center [288, 38] width 157 height 22
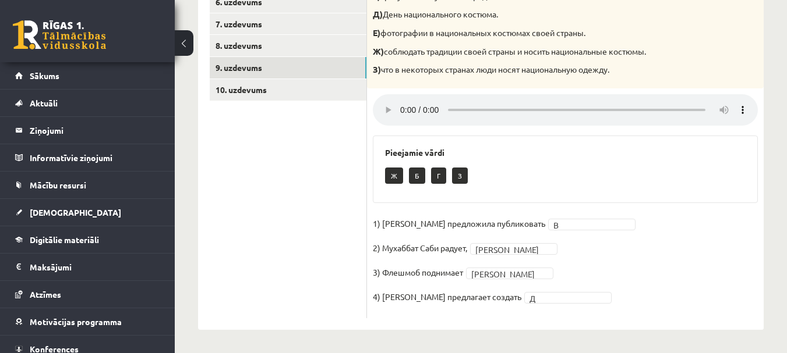
scroll to position [271, 0]
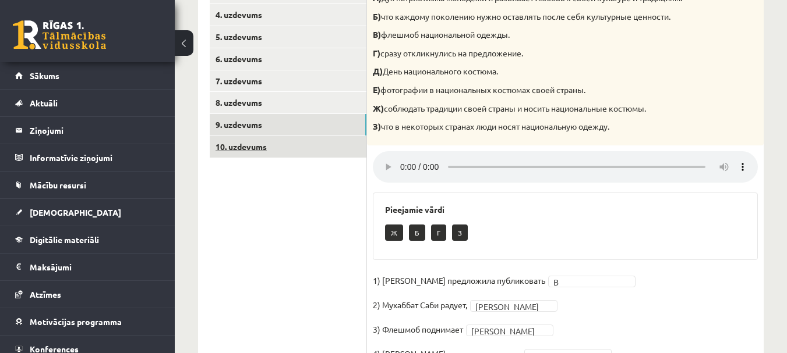
click at [245, 147] on link "10. uzdevums" at bounding box center [288, 147] width 157 height 22
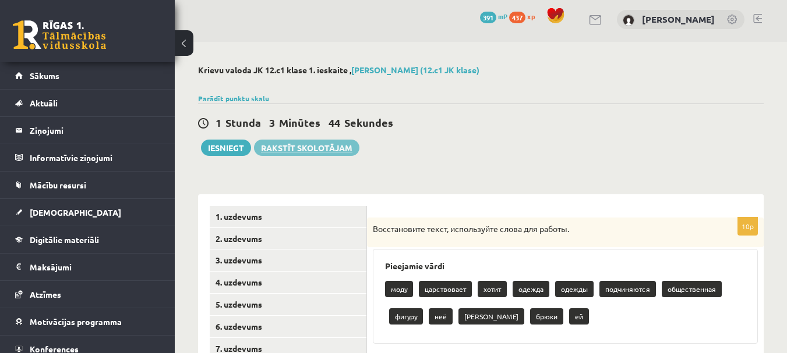
scroll to position [0, 0]
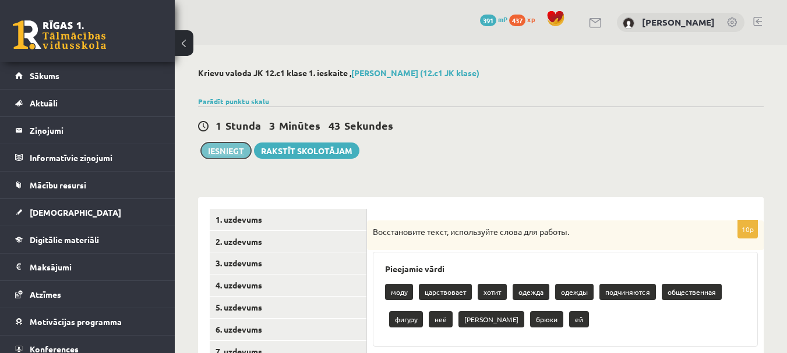
click at [232, 155] on button "Iesniegt" at bounding box center [226, 151] width 50 height 16
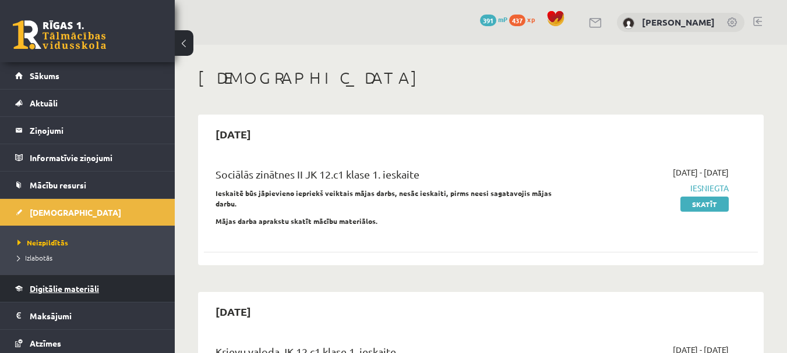
click at [76, 290] on span "Digitālie materiāli" at bounding box center [64, 289] width 69 height 10
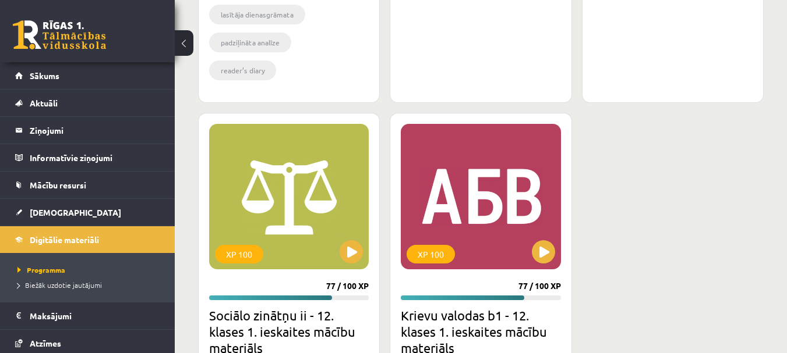
scroll to position [1630, 0]
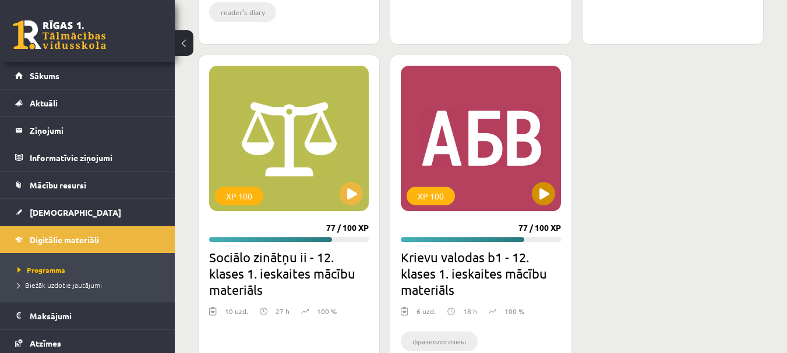
click at [465, 163] on div "XP 100" at bounding box center [481, 139] width 160 height 146
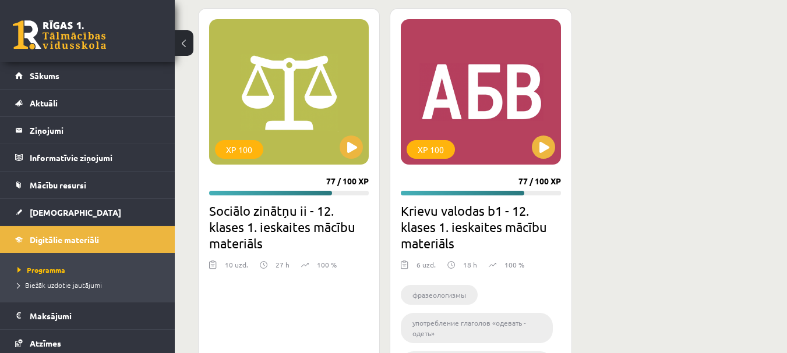
scroll to position [1730, 0]
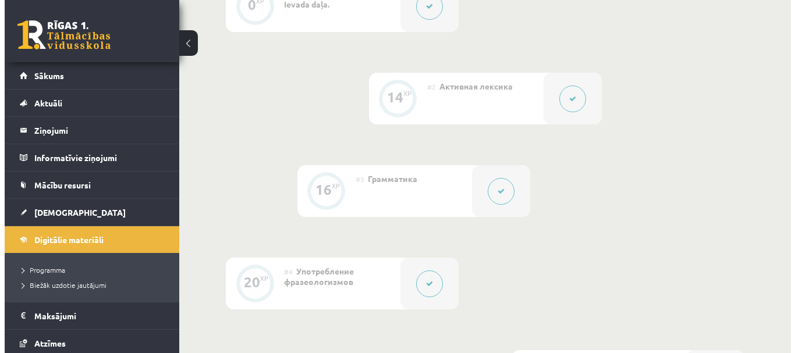
scroll to position [408, 0]
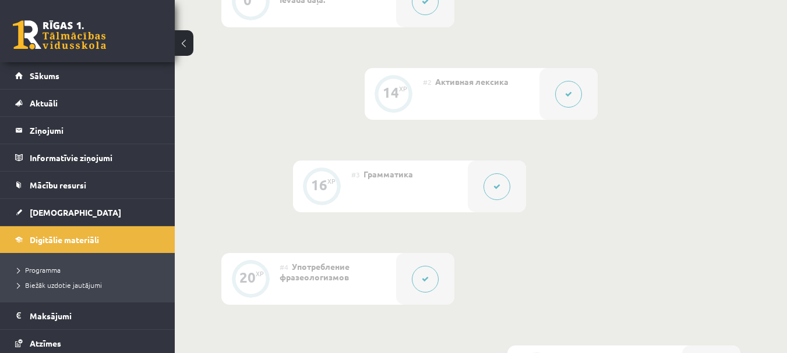
click at [572, 89] on button at bounding box center [568, 94] width 27 height 27
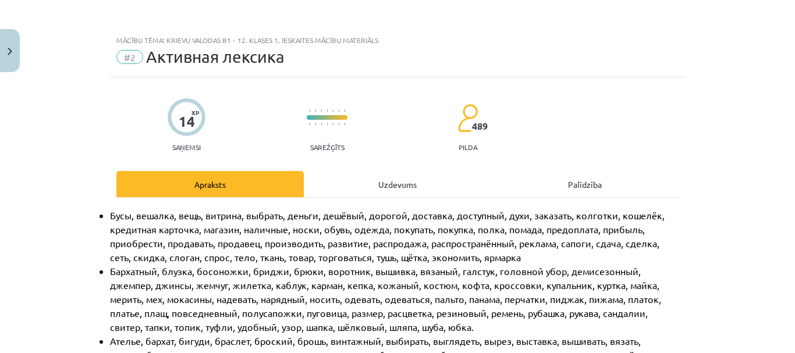
click at [393, 189] on div "Uzdevums" at bounding box center [397, 184] width 187 height 26
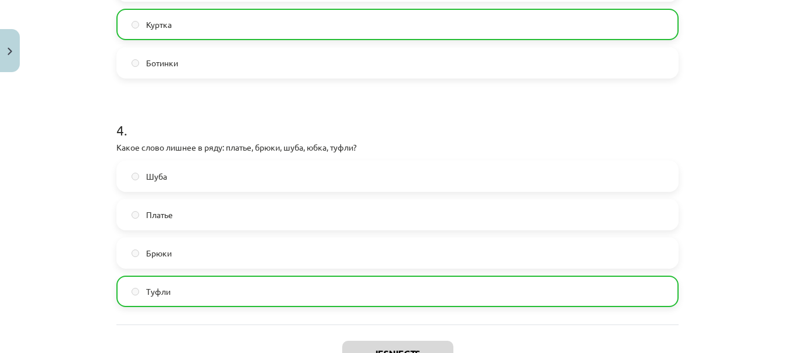
scroll to position [943, 0]
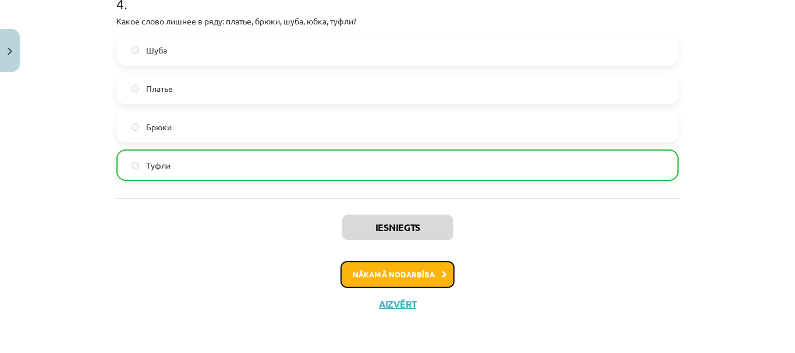
click at [404, 282] on button "Nākamā nodarbība" at bounding box center [398, 274] width 114 height 27
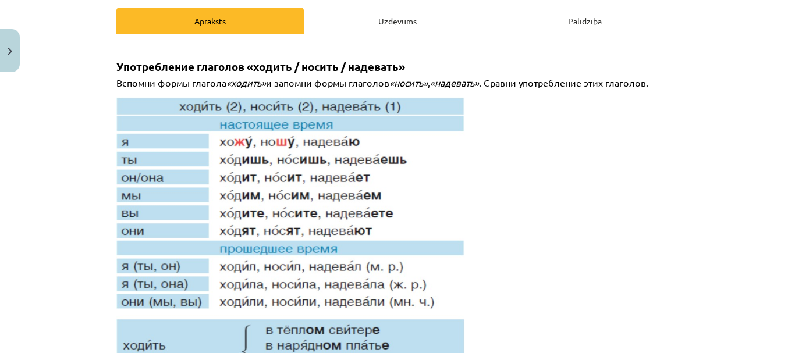
scroll to position [87, 0]
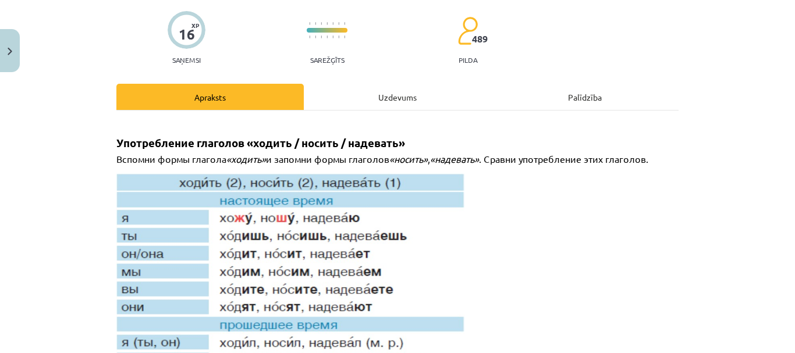
click at [382, 92] on div "Uzdevums" at bounding box center [397, 97] width 187 height 26
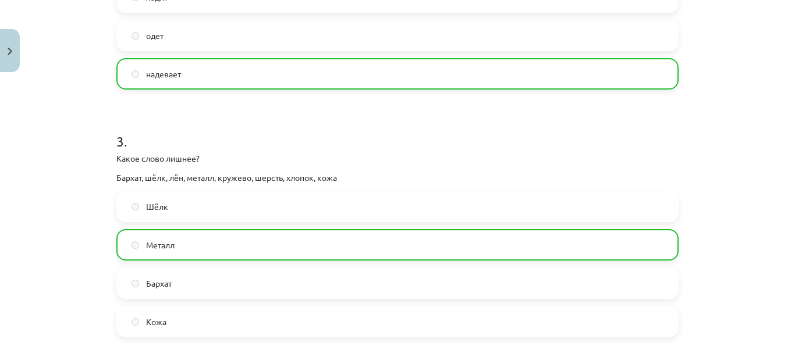
scroll to position [582, 0]
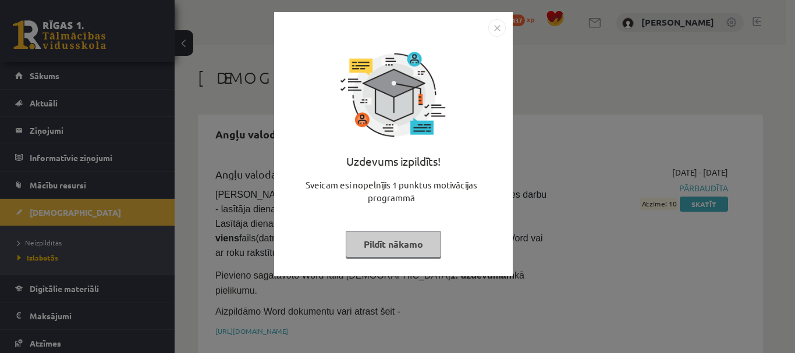
click at [399, 243] on button "Pildīt nākamo" at bounding box center [393, 244] width 95 height 27
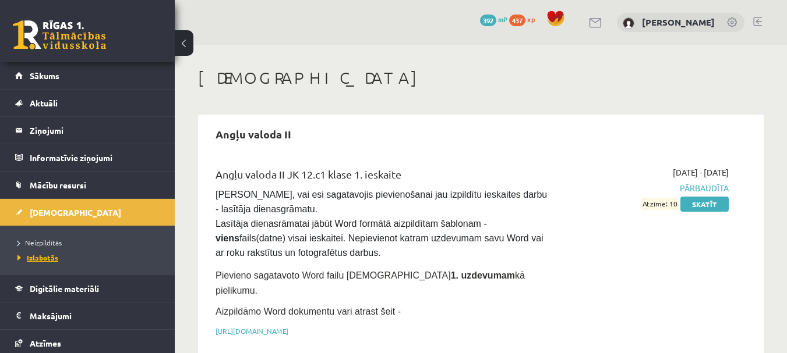
click at [39, 259] on span "Izlabotās" at bounding box center [37, 257] width 41 height 9
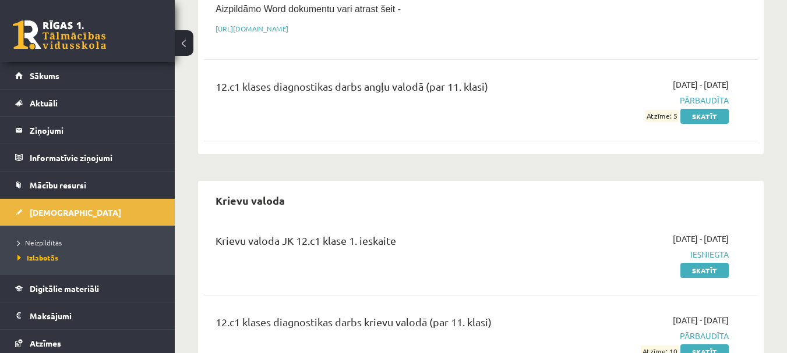
scroll to position [408, 0]
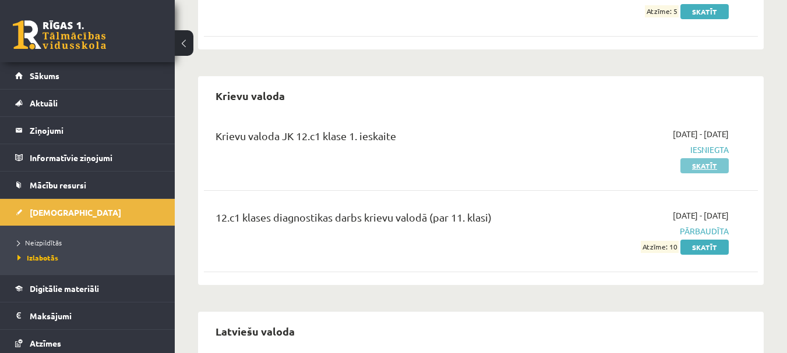
click at [693, 158] on link "Skatīt" at bounding box center [704, 165] width 48 height 15
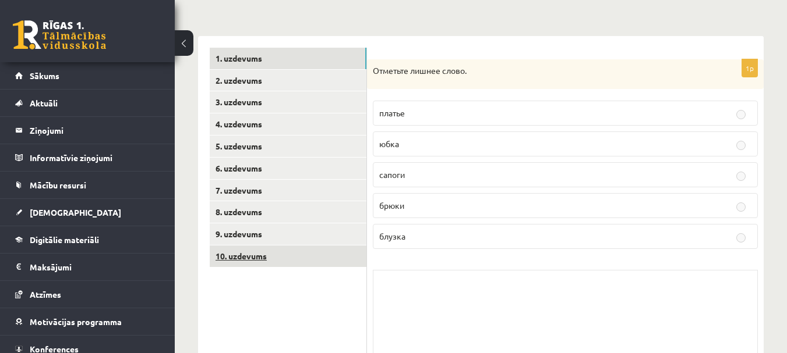
scroll to position [175, 0]
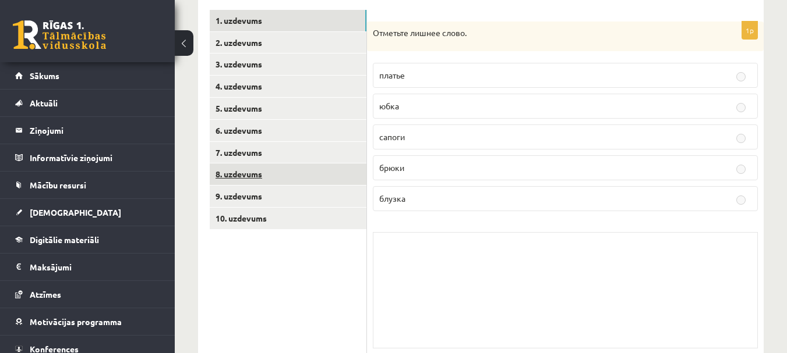
click at [259, 181] on link "8. uzdevums" at bounding box center [288, 175] width 157 height 22
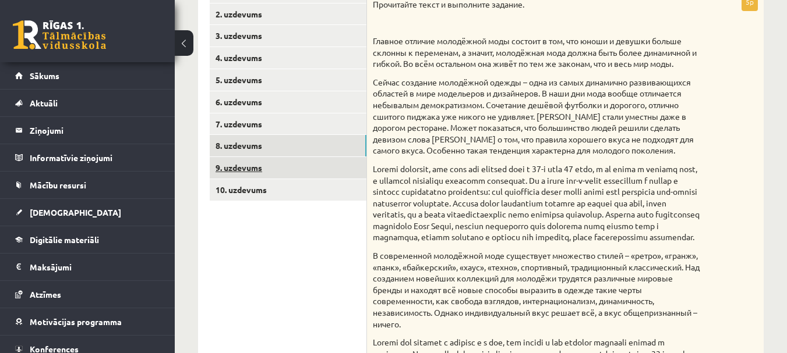
scroll to position [156, 0]
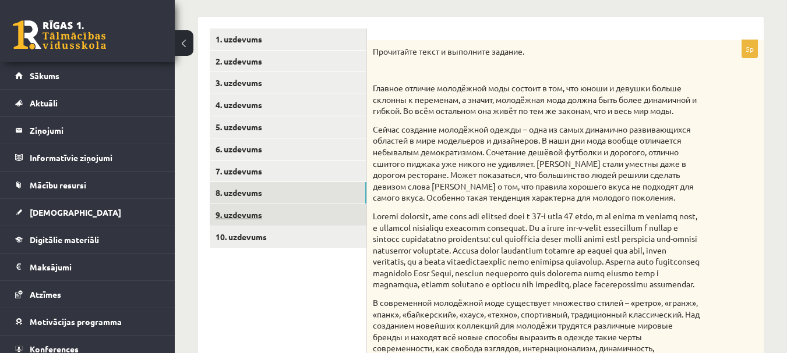
click at [297, 211] on link "9. uzdevums" at bounding box center [288, 215] width 157 height 22
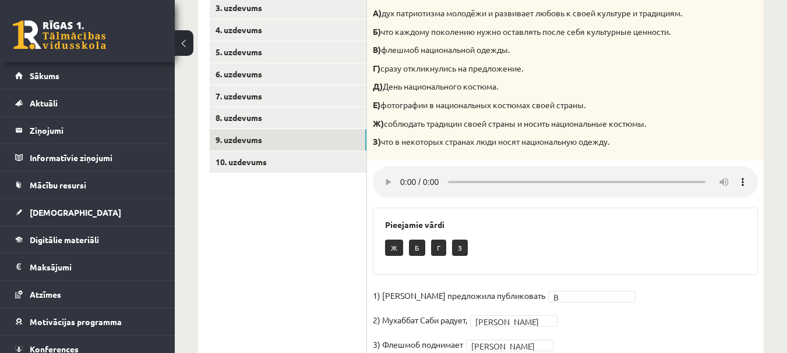
scroll to position [205, 0]
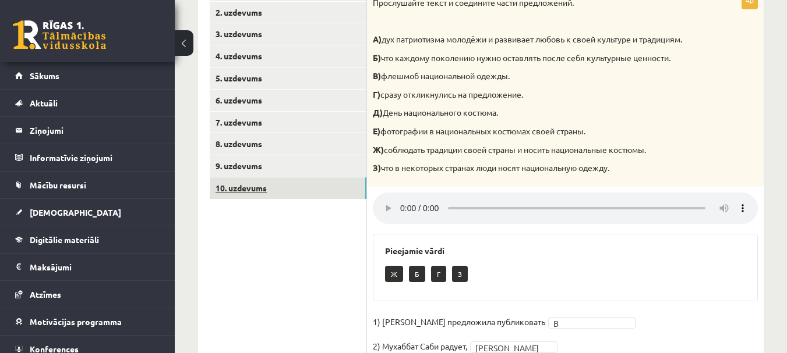
click at [269, 194] on link "10. uzdevums" at bounding box center [288, 189] width 157 height 22
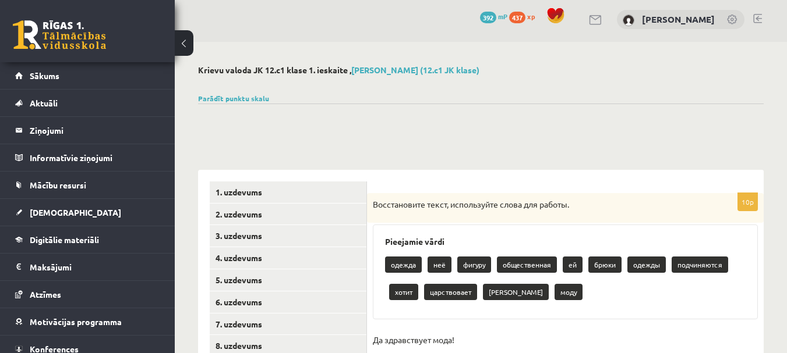
scroll to position [0, 0]
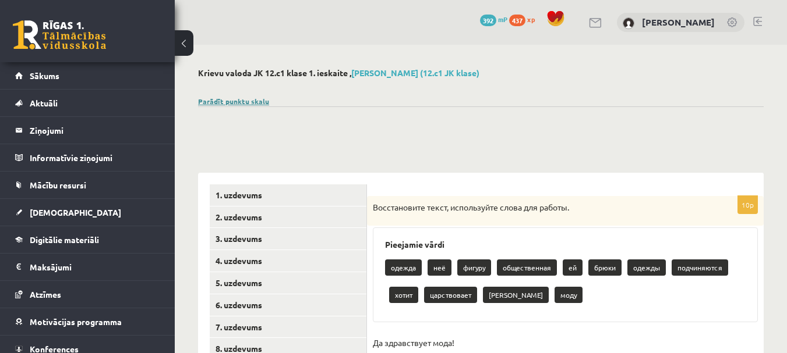
click at [258, 103] on link "Parādīt punktu skalu" at bounding box center [233, 101] width 71 height 9
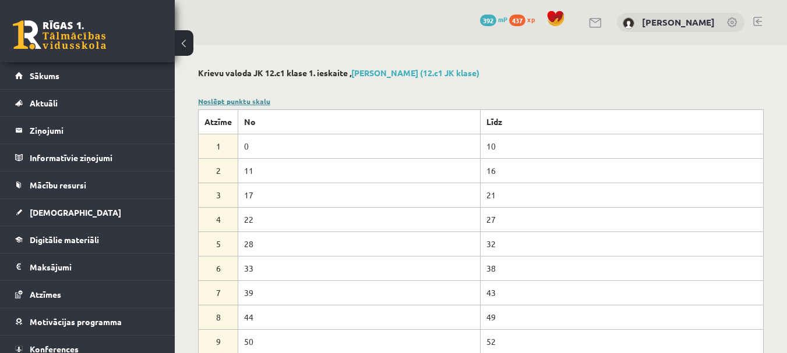
click at [231, 102] on link "Noslēpt punktu skalu" at bounding box center [234, 101] width 72 height 9
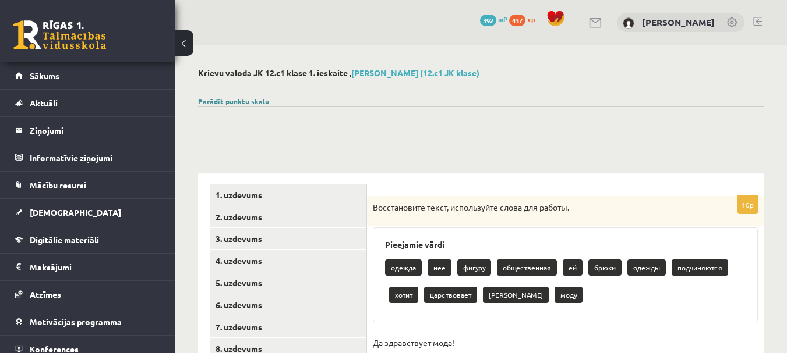
click at [231, 102] on link "Parādīt punktu skalu" at bounding box center [233, 101] width 71 height 9
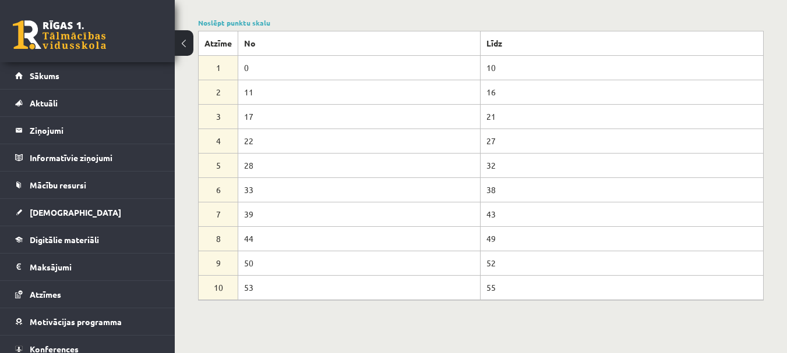
scroll to position [58, 0]
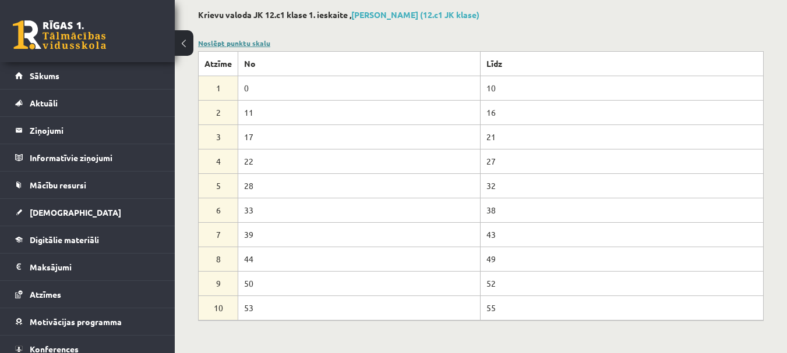
click at [230, 45] on link "Noslēpt punktu skalu" at bounding box center [234, 42] width 72 height 9
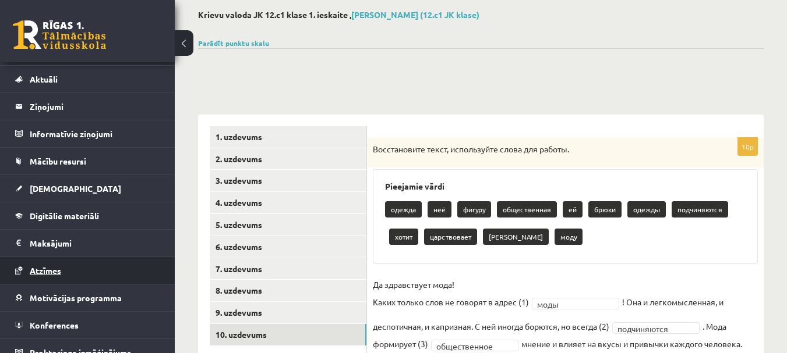
scroll to position [37, 0]
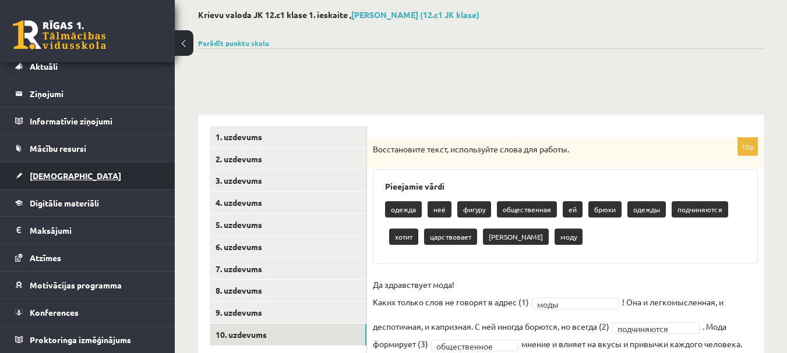
click at [48, 171] on link "[DEMOGRAPHIC_DATA]" at bounding box center [87, 175] width 145 height 27
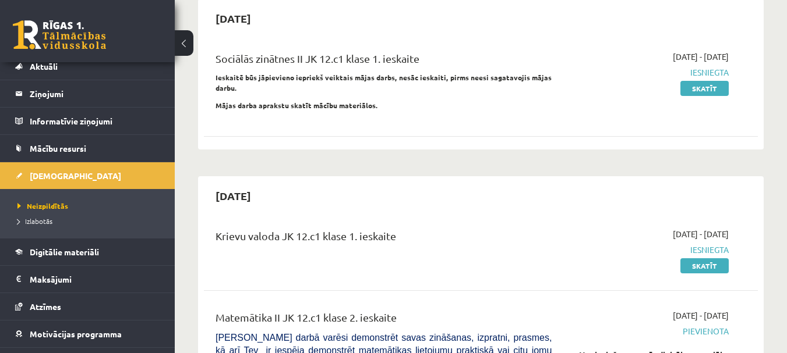
scroll to position [116, 0]
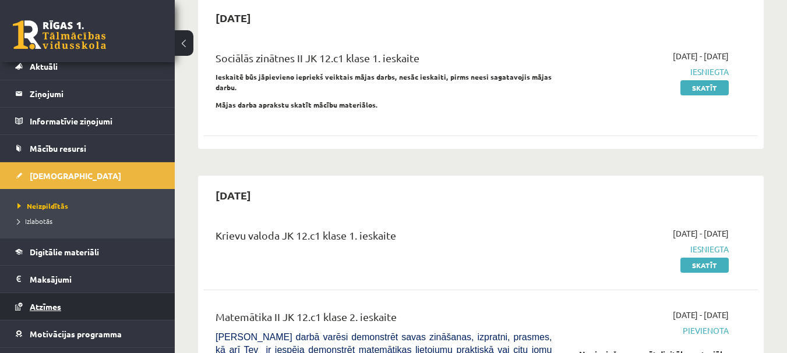
click at [51, 311] on link "Atzīmes" at bounding box center [87, 306] width 145 height 27
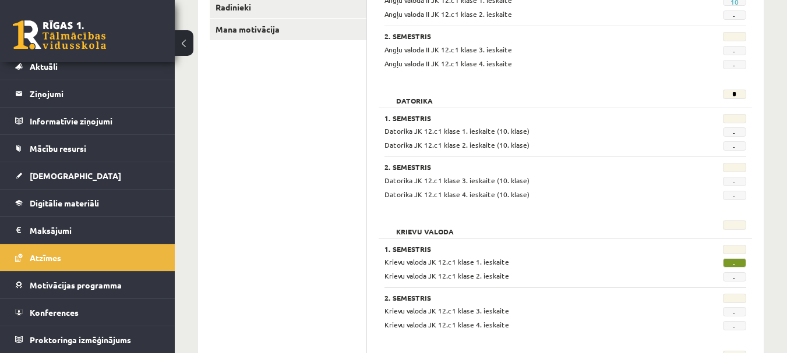
scroll to position [291, 0]
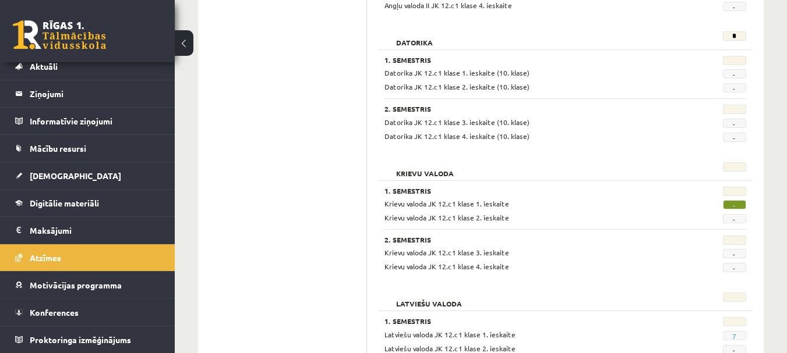
click at [734, 206] on span "-" at bounding box center [733, 204] width 23 height 9
click at [732, 218] on span "-" at bounding box center [733, 218] width 23 height 9
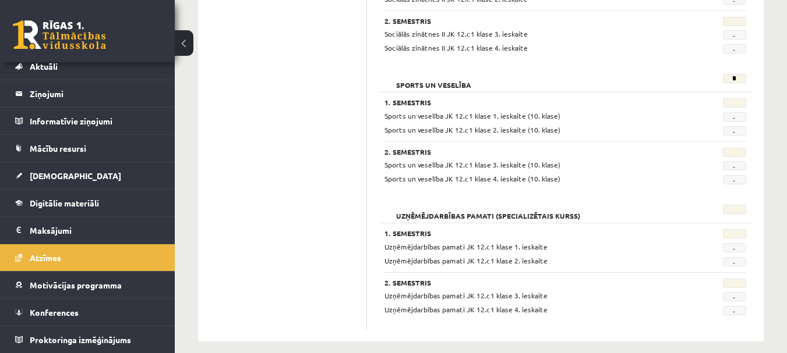
scroll to position [1073, 0]
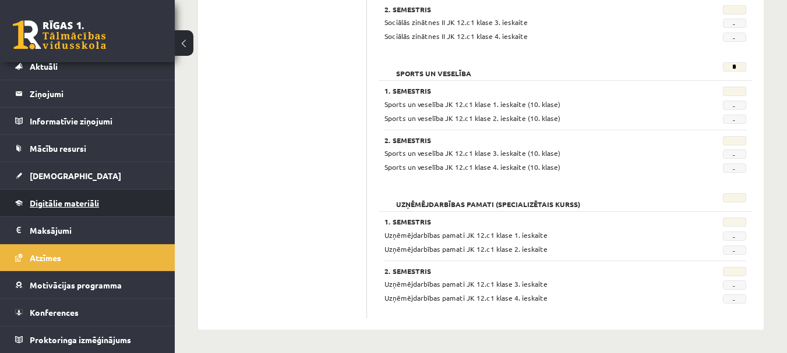
click at [66, 212] on link "Digitālie materiāli" at bounding box center [87, 203] width 145 height 27
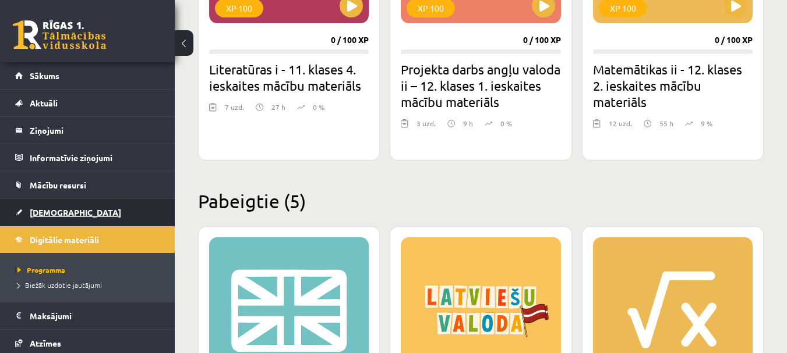
click at [68, 208] on link "[DEMOGRAPHIC_DATA]" at bounding box center [87, 212] width 145 height 27
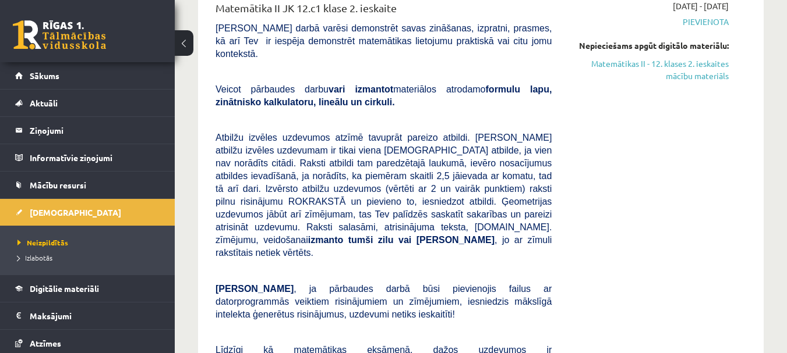
scroll to position [408, 0]
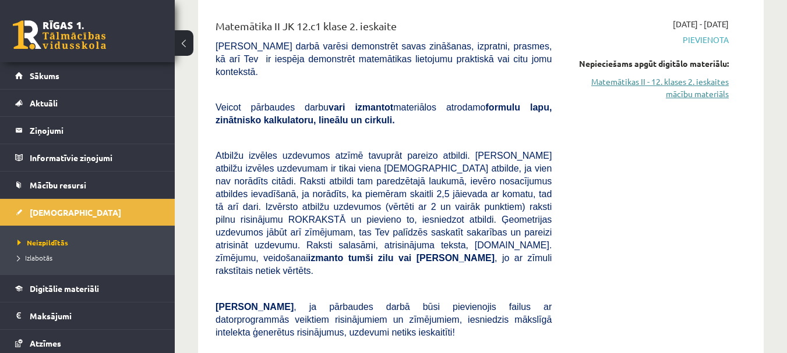
click at [651, 90] on link "Matemātikas II - 12. klases 2. ieskaites mācību materiāls" at bounding box center [649, 88] width 160 height 24
